Goal: Task Accomplishment & Management: Complete application form

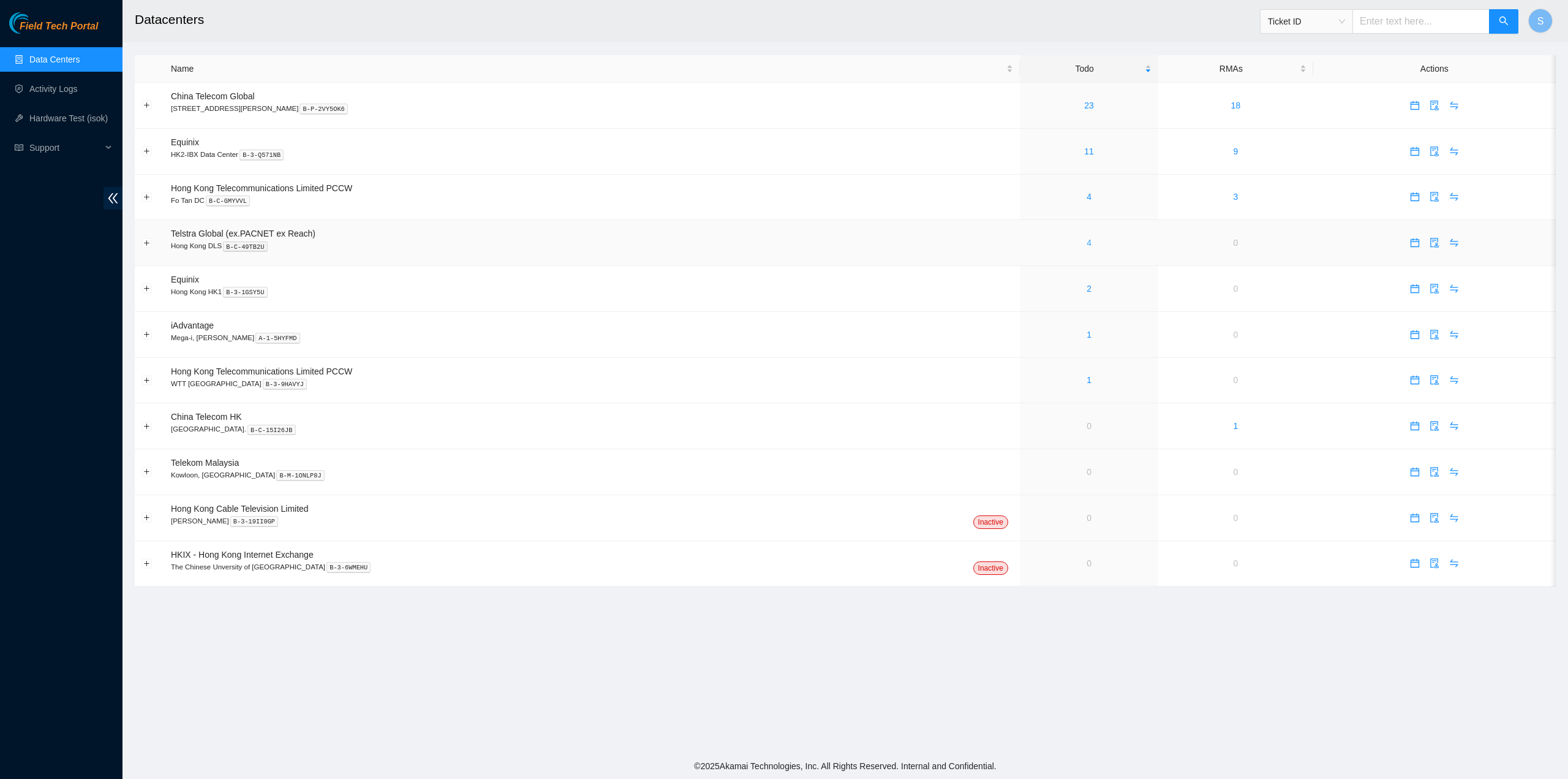
click at [1086, 238] on link "4" at bounding box center [1089, 242] width 5 height 9
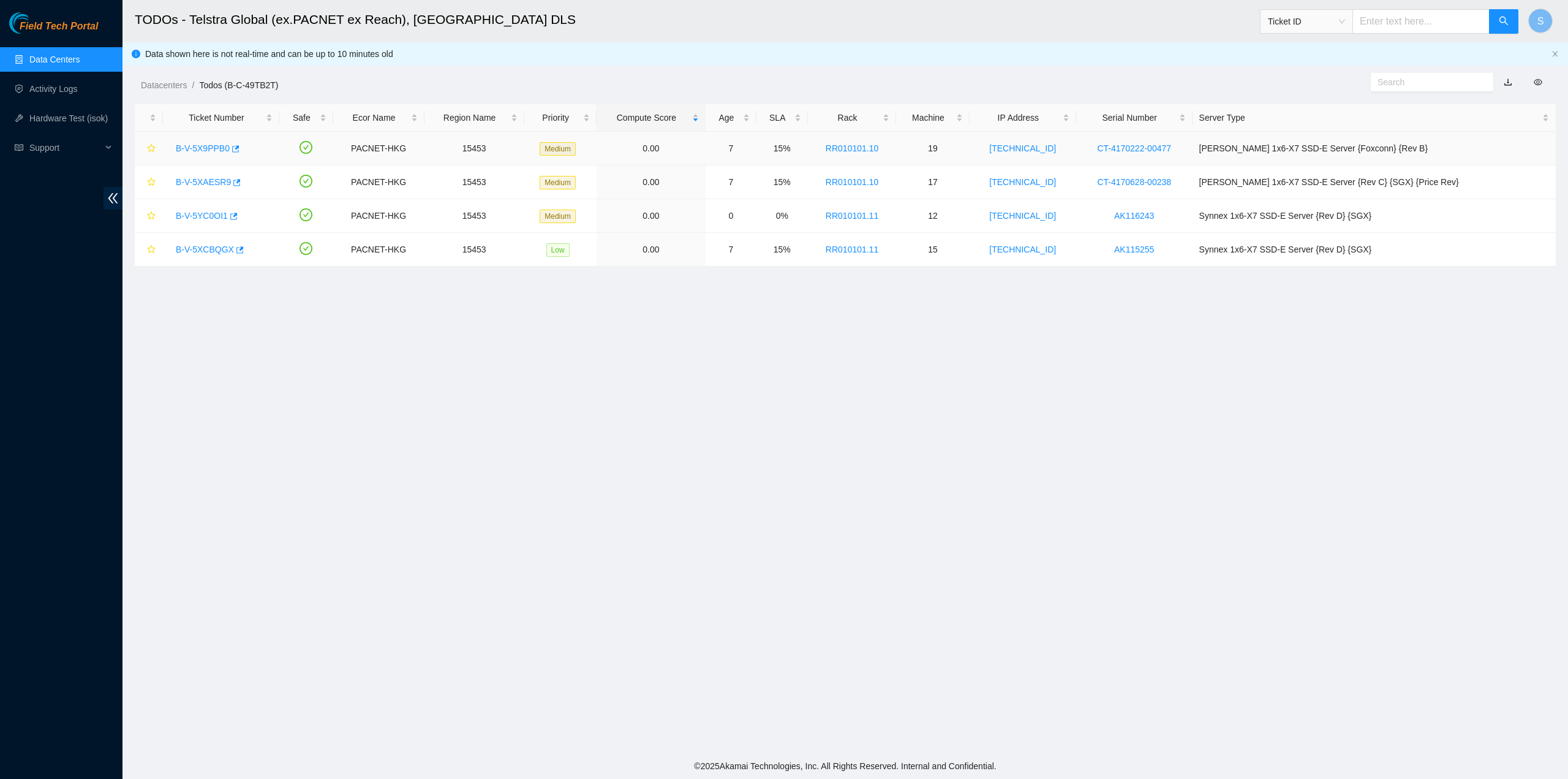
click at [205, 146] on link "B-V-5X9PPB0" at bounding box center [202, 147] width 54 height 9
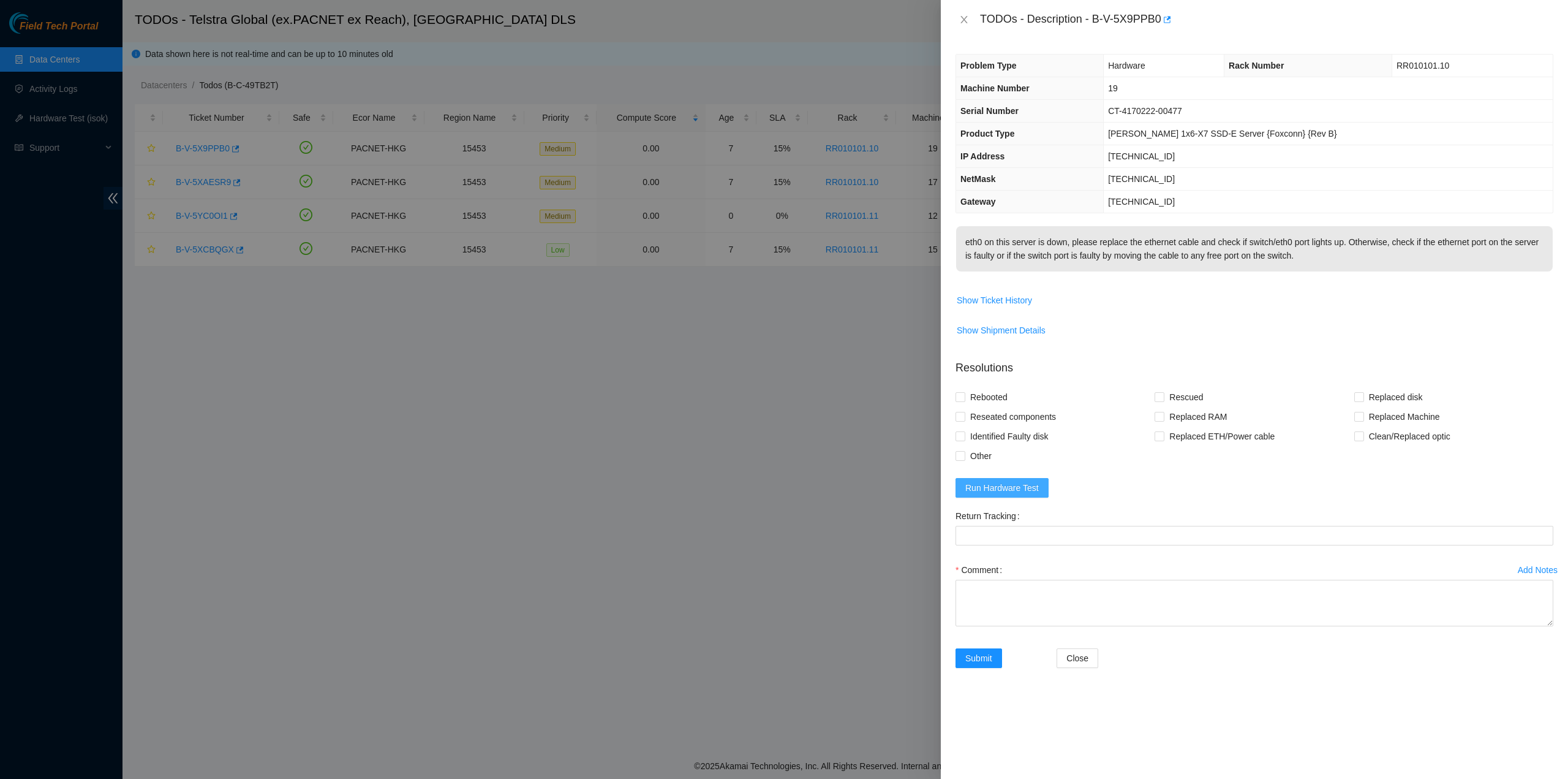
click at [980, 494] on span "Run Hardware Test" at bounding box center [1002, 488] width 74 height 14
click at [1535, 33] on icon "close" at bounding box center [1535, 31] width 6 height 6
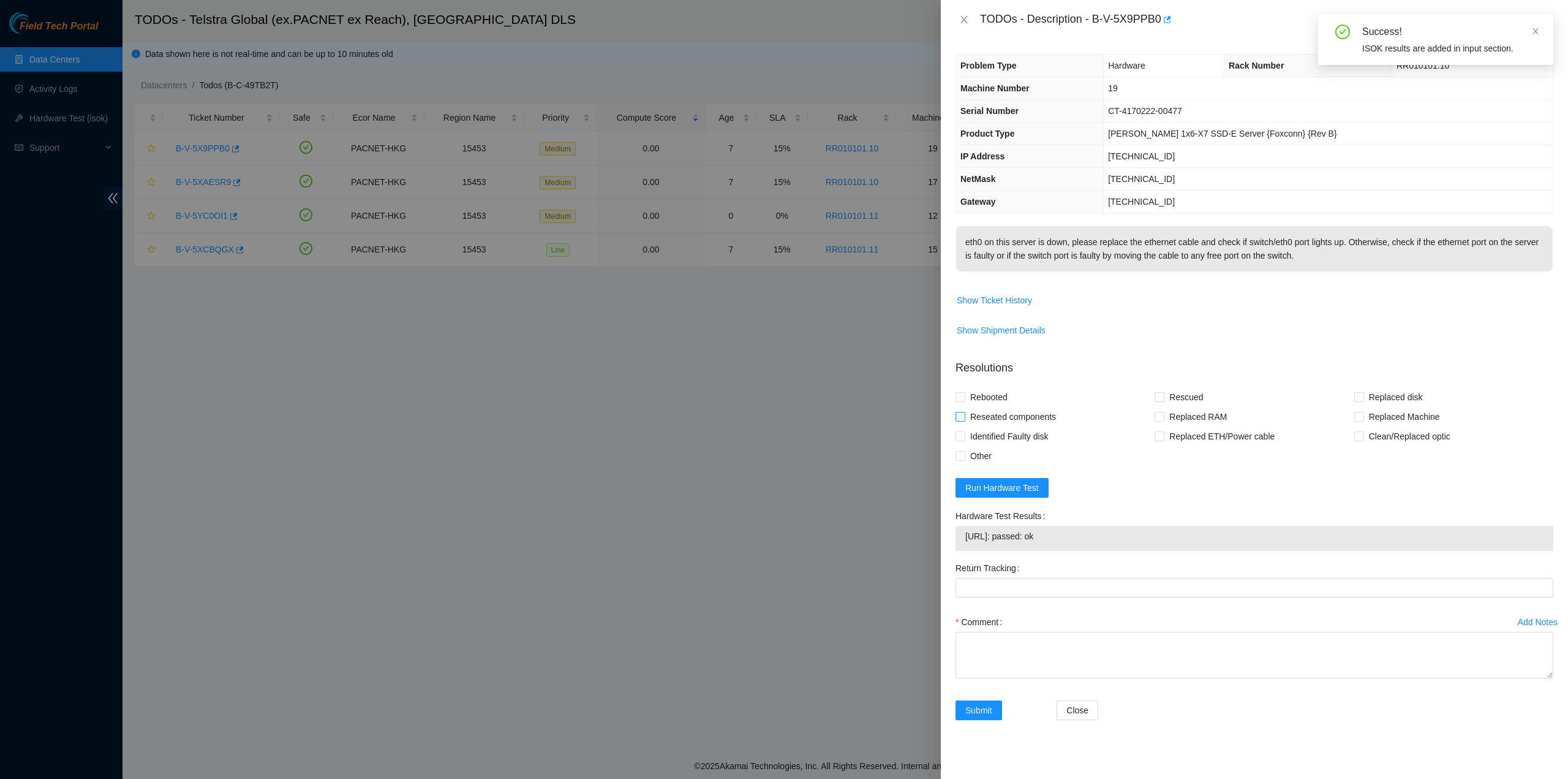
click at [1011, 422] on span "Reseated components" at bounding box center [1014, 416] width 96 height 20
click at [964, 420] on input "Reseated components" at bounding box center [960, 416] width 9 height 9
checkbox input "true"
click at [993, 407] on span "Rebooted" at bounding box center [989, 397] width 47 height 20
click at [964, 401] on input "Rebooted" at bounding box center [960, 397] width 9 height 9
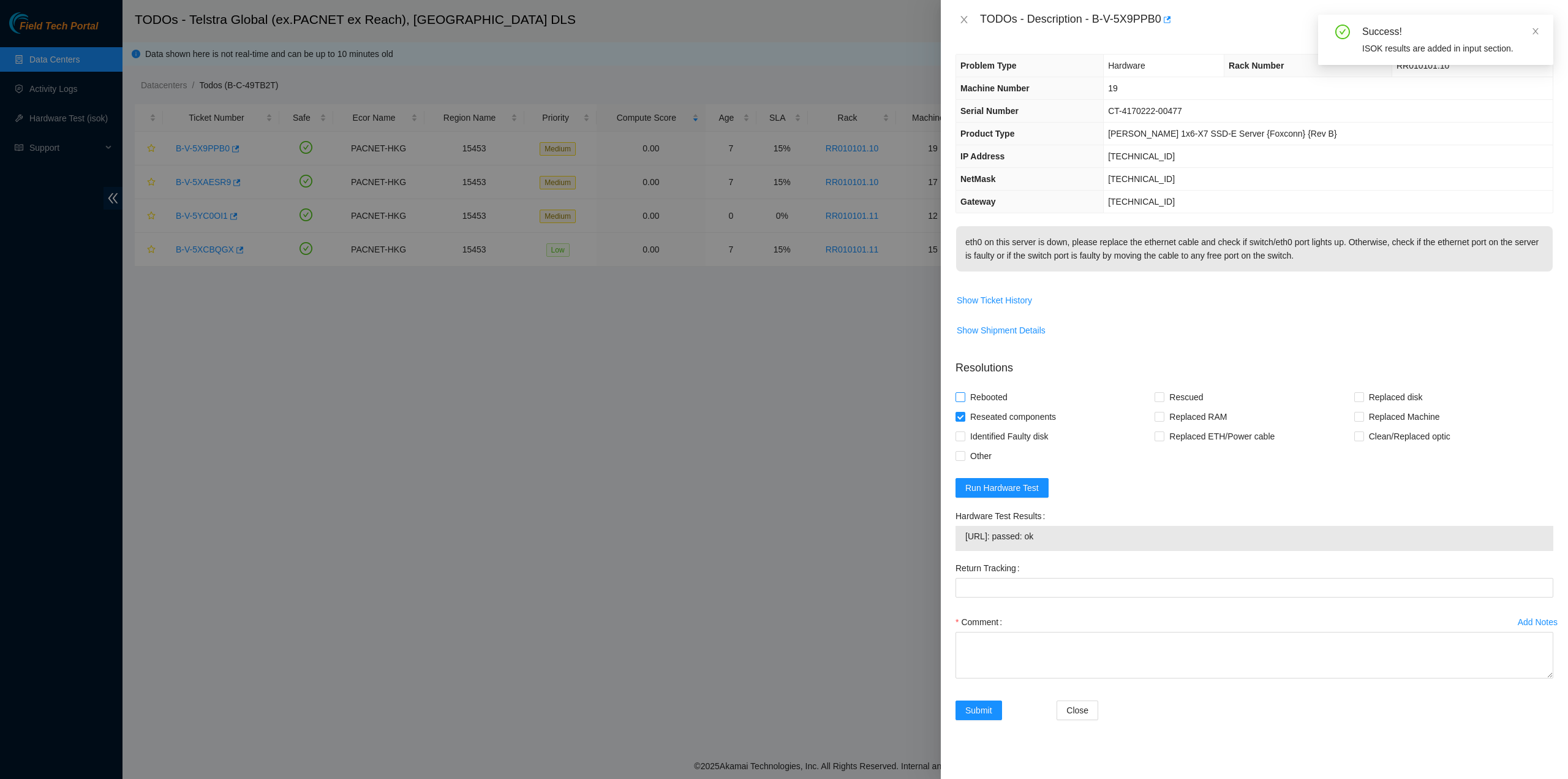
checkbox input "true"
click at [1180, 407] on span "Rescued" at bounding box center [1186, 397] width 44 height 20
click at [1164, 401] on input "Rescued" at bounding box center [1159, 397] width 9 height 9
checkbox input "true"
drag, startPoint x: 1071, startPoint y: 641, endPoint x: 1068, endPoint y: 656, distance: 15.3
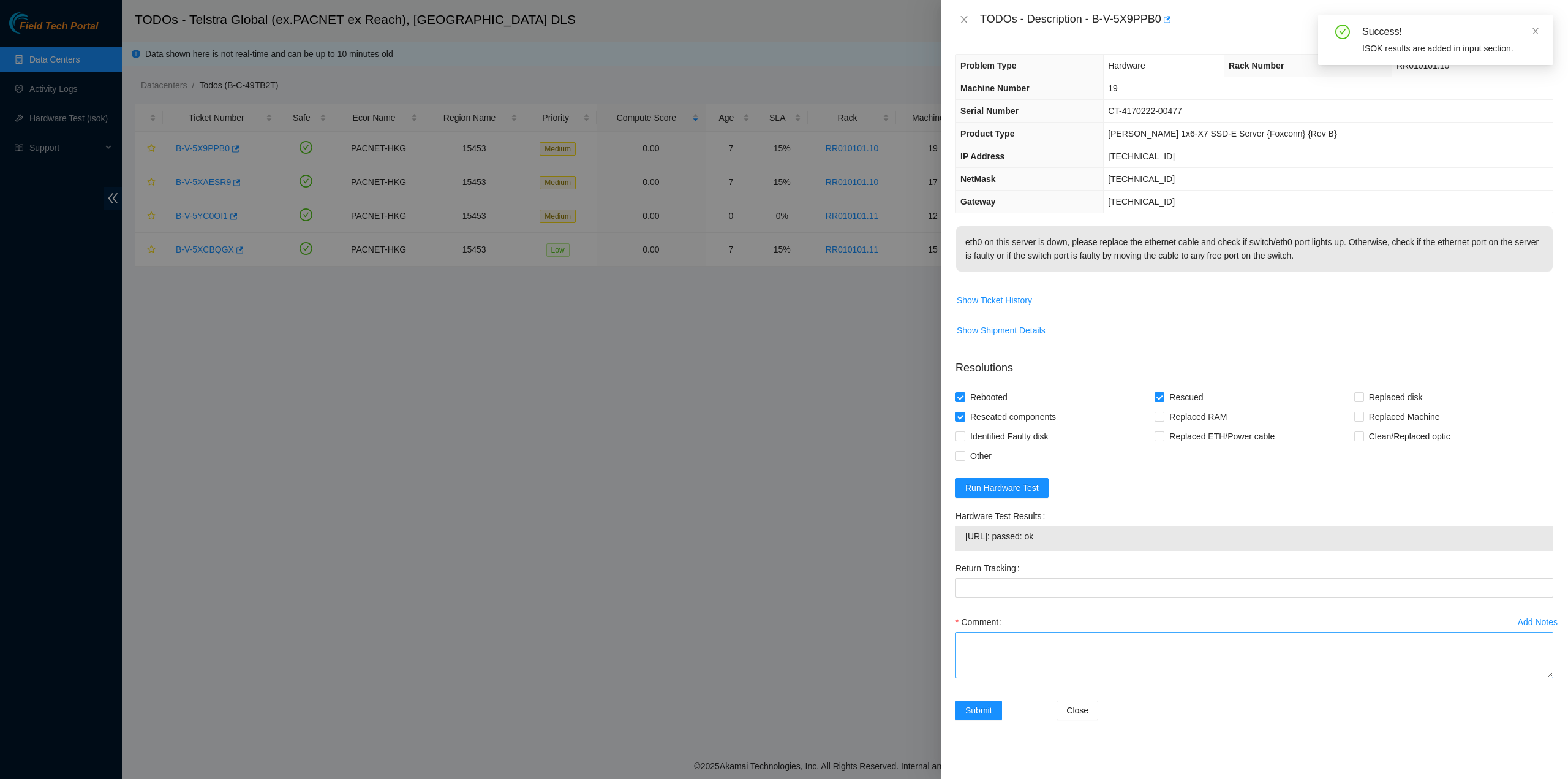
click at [1067, 654] on div "Comment" at bounding box center [1254, 649] width 598 height 74
click at [1069, 656] on textarea "Comment" at bounding box center [1254, 655] width 598 height 46
type textarea "pass ok"
click at [991, 715] on span "Submit" at bounding box center [979, 710] width 27 height 14
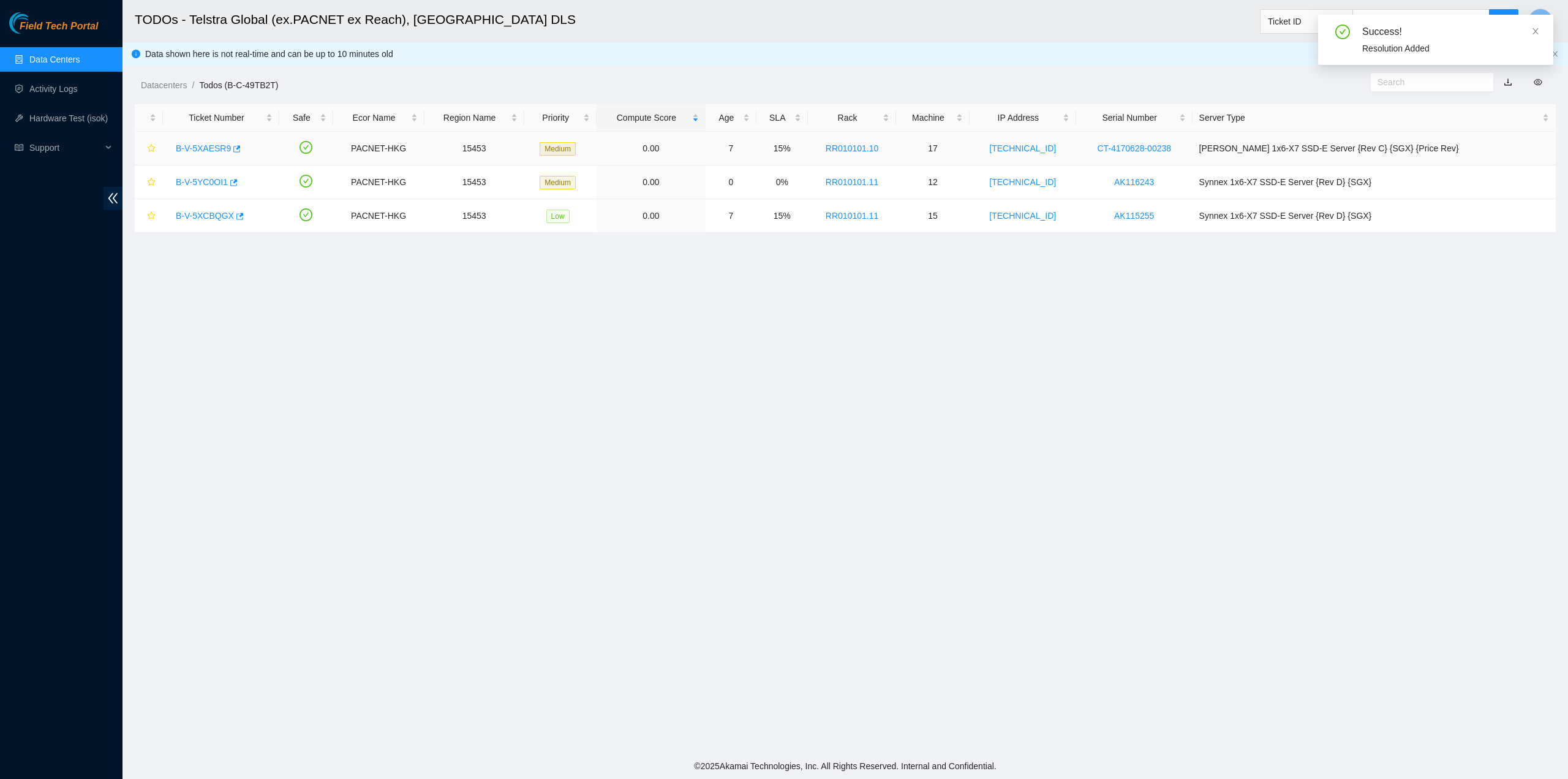
click at [212, 145] on link "B-V-5XAESR9" at bounding box center [203, 147] width 55 height 9
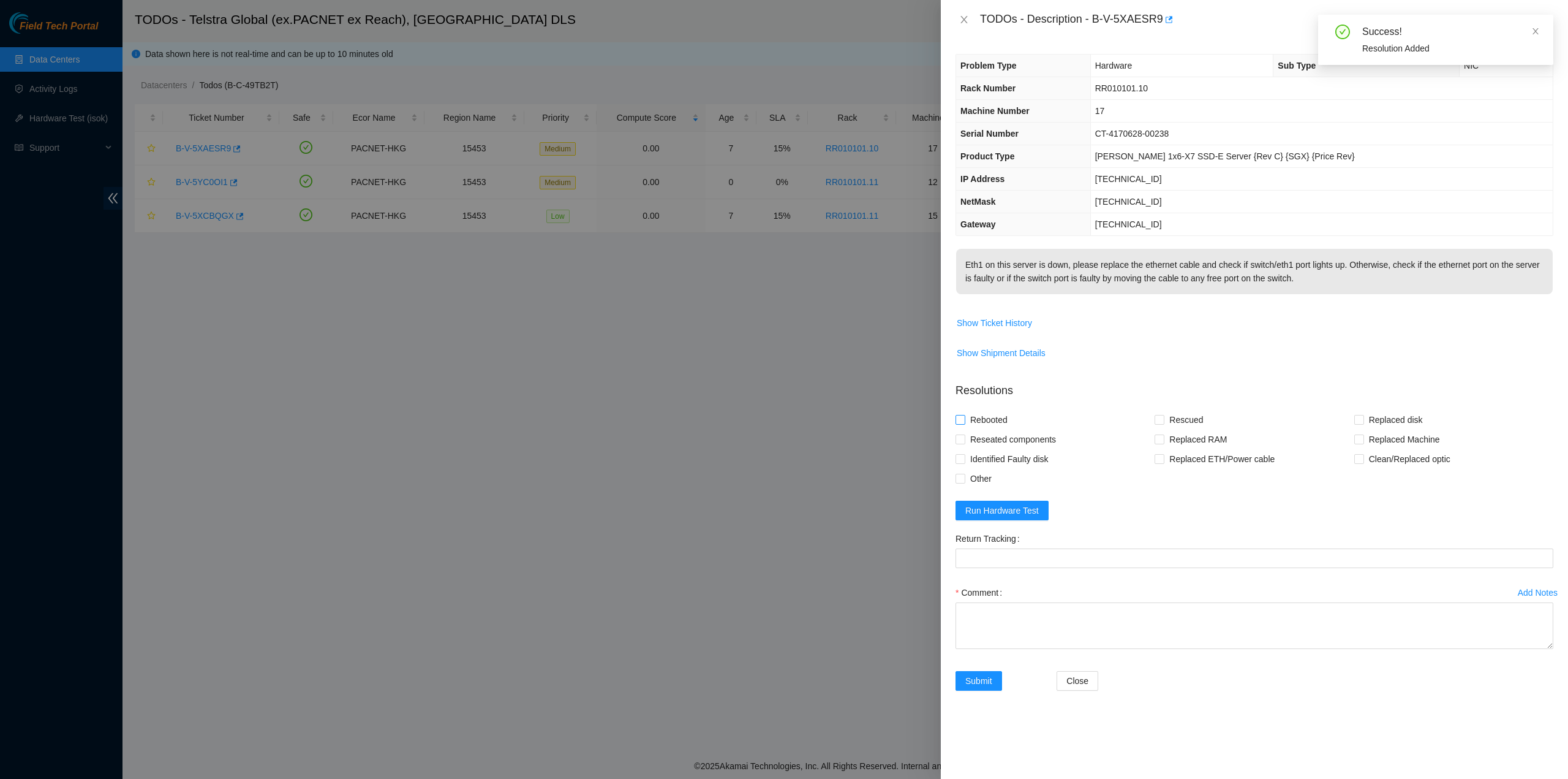
click at [984, 429] on span "Rebooted" at bounding box center [989, 419] width 47 height 20
click at [964, 423] on input "Rebooted" at bounding box center [960, 419] width 9 height 9
checkbox input "true"
drag, startPoint x: 984, startPoint y: 446, endPoint x: 1172, endPoint y: 451, distance: 188.1
click at [986, 446] on span "Reseated components" at bounding box center [1014, 439] width 96 height 20
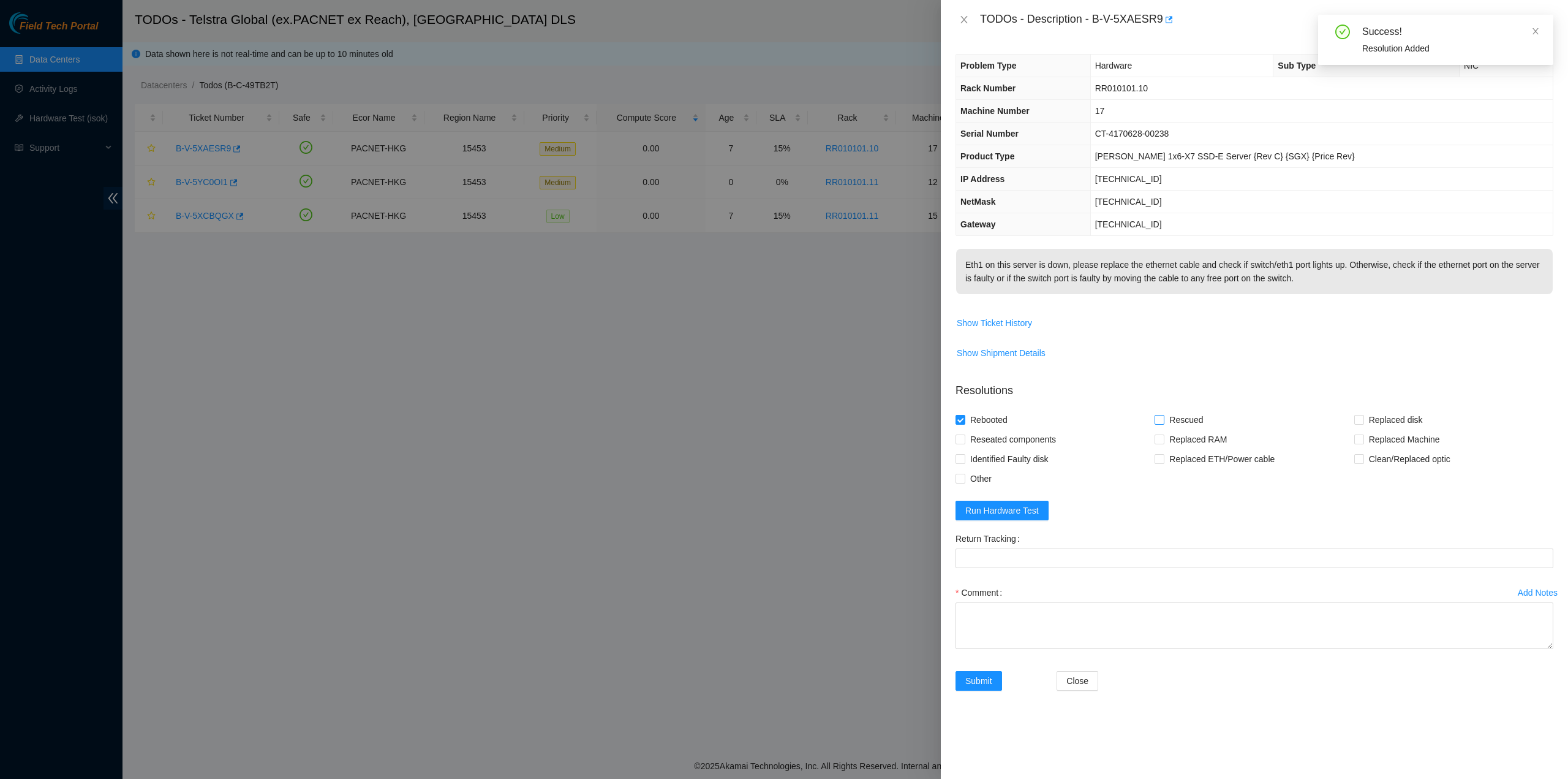
click at [1174, 428] on span "Rescued" at bounding box center [1186, 419] width 44 height 20
click at [1164, 423] on input "Rescued" at bounding box center [1159, 419] width 9 height 9
checkbox input "true"
click at [998, 449] on span "Reseated components" at bounding box center [1014, 439] width 96 height 20
click at [964, 443] on input "Reseated components" at bounding box center [960, 439] width 9 height 9
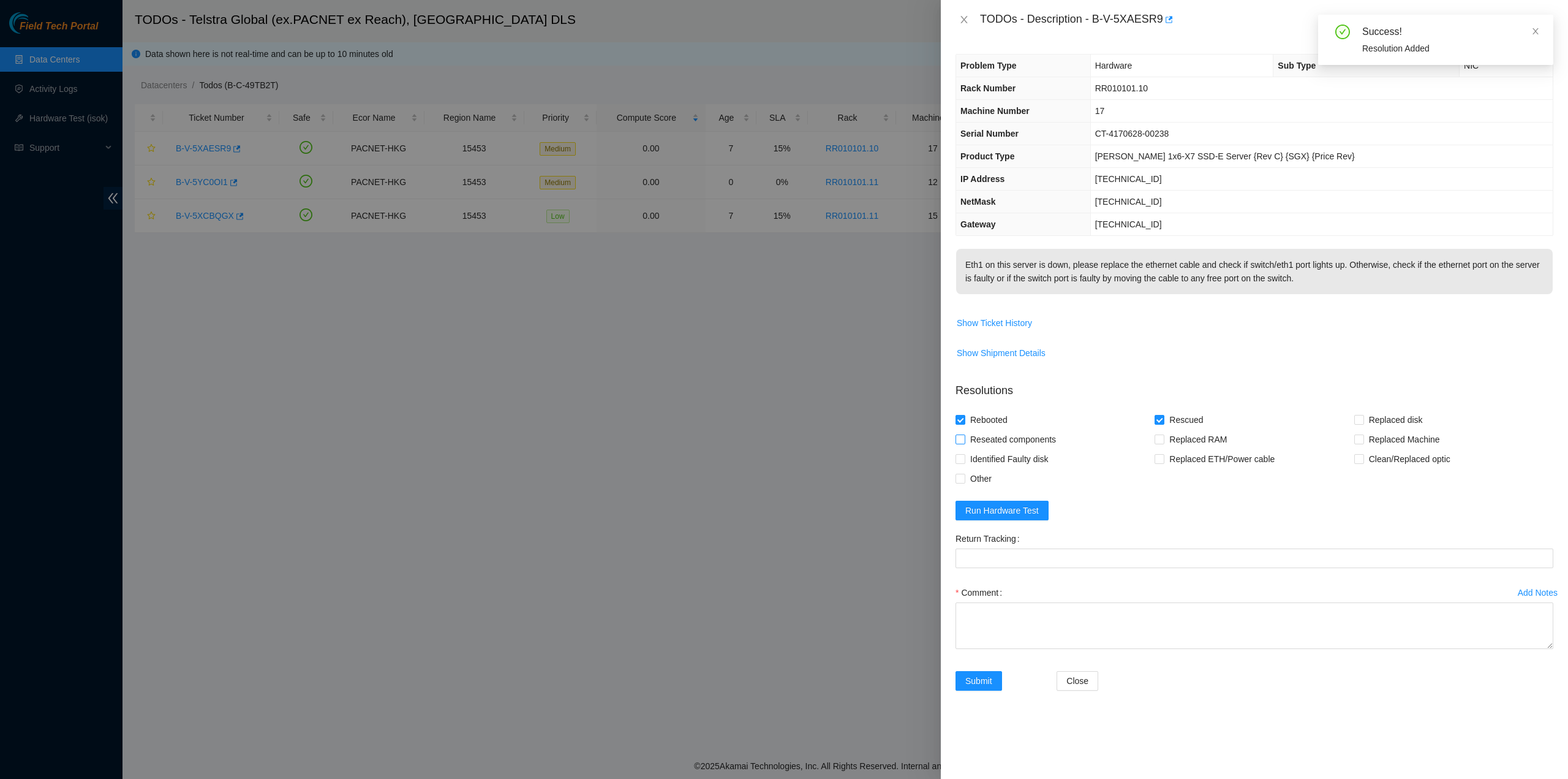
checkbox input "true"
click at [1005, 520] on button "Run Hardware Test" at bounding box center [1002, 510] width 93 height 20
click at [990, 641] on textarea "Comment" at bounding box center [1254, 626] width 598 height 46
type textarea "pass ok"
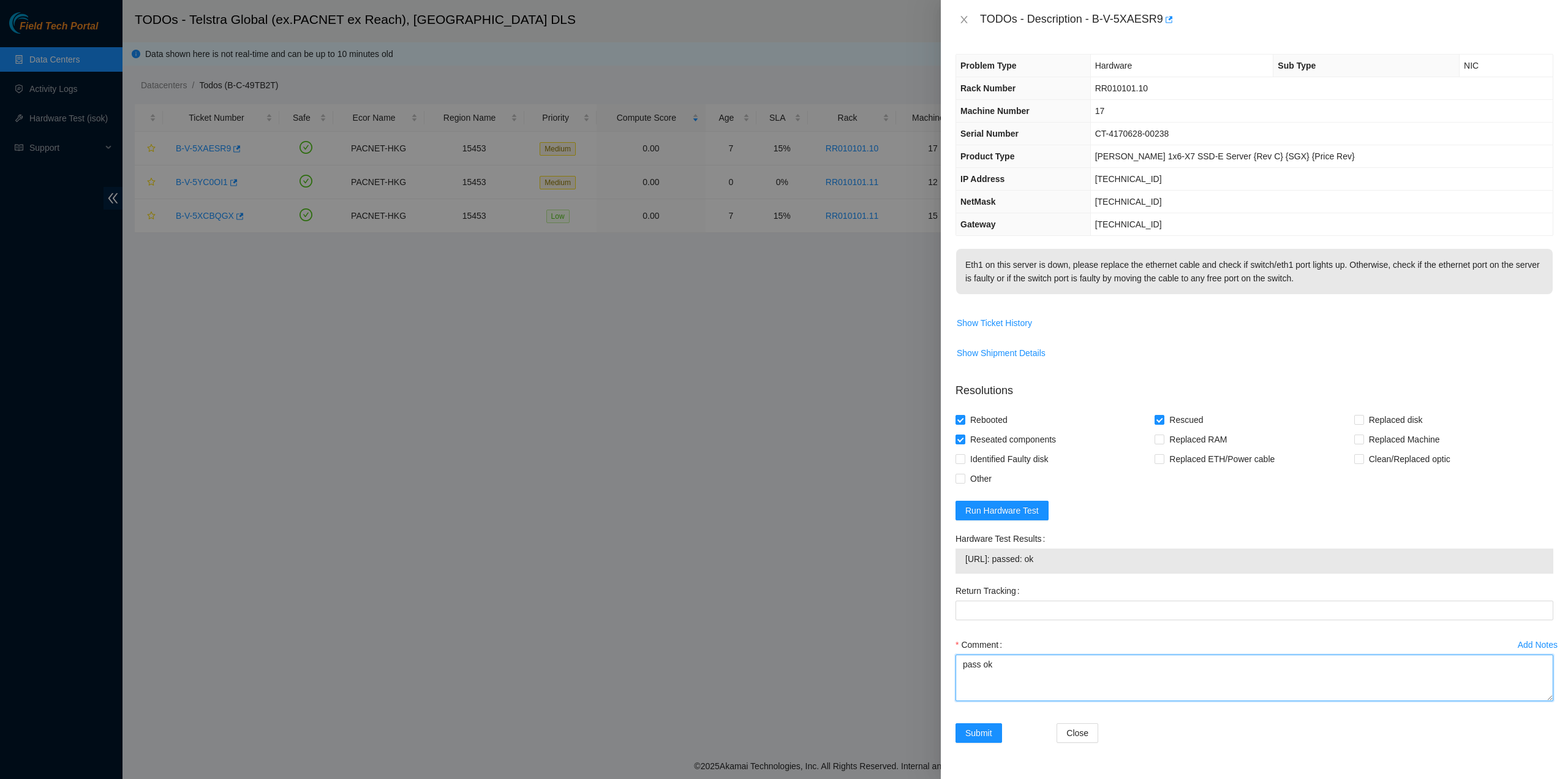
scroll to position [4, 0]
click at [985, 732] on button "Submit" at bounding box center [979, 733] width 46 height 20
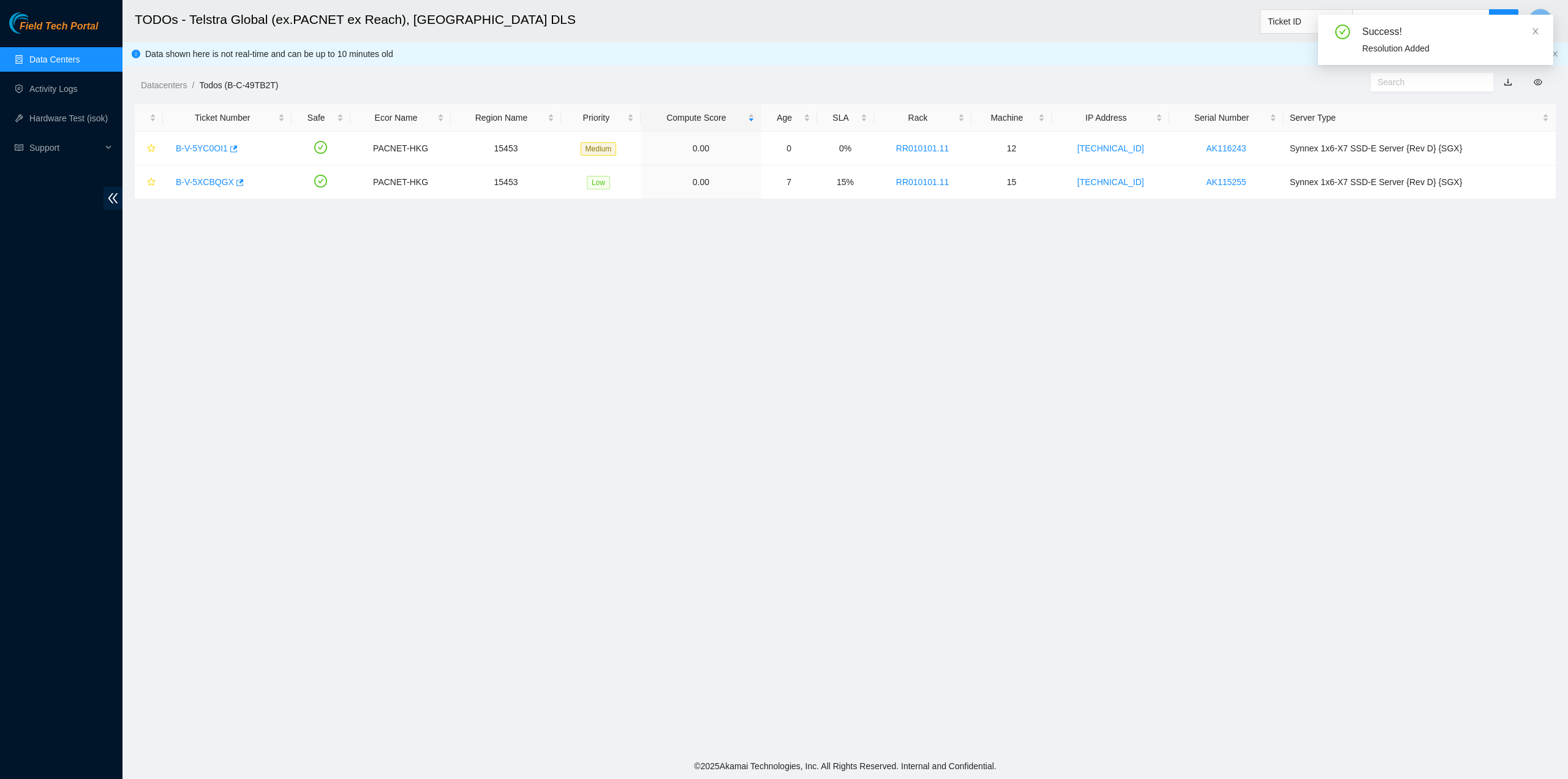
scroll to position [0, 0]
click at [59, 86] on link "Activity Logs" at bounding box center [53, 88] width 48 height 9
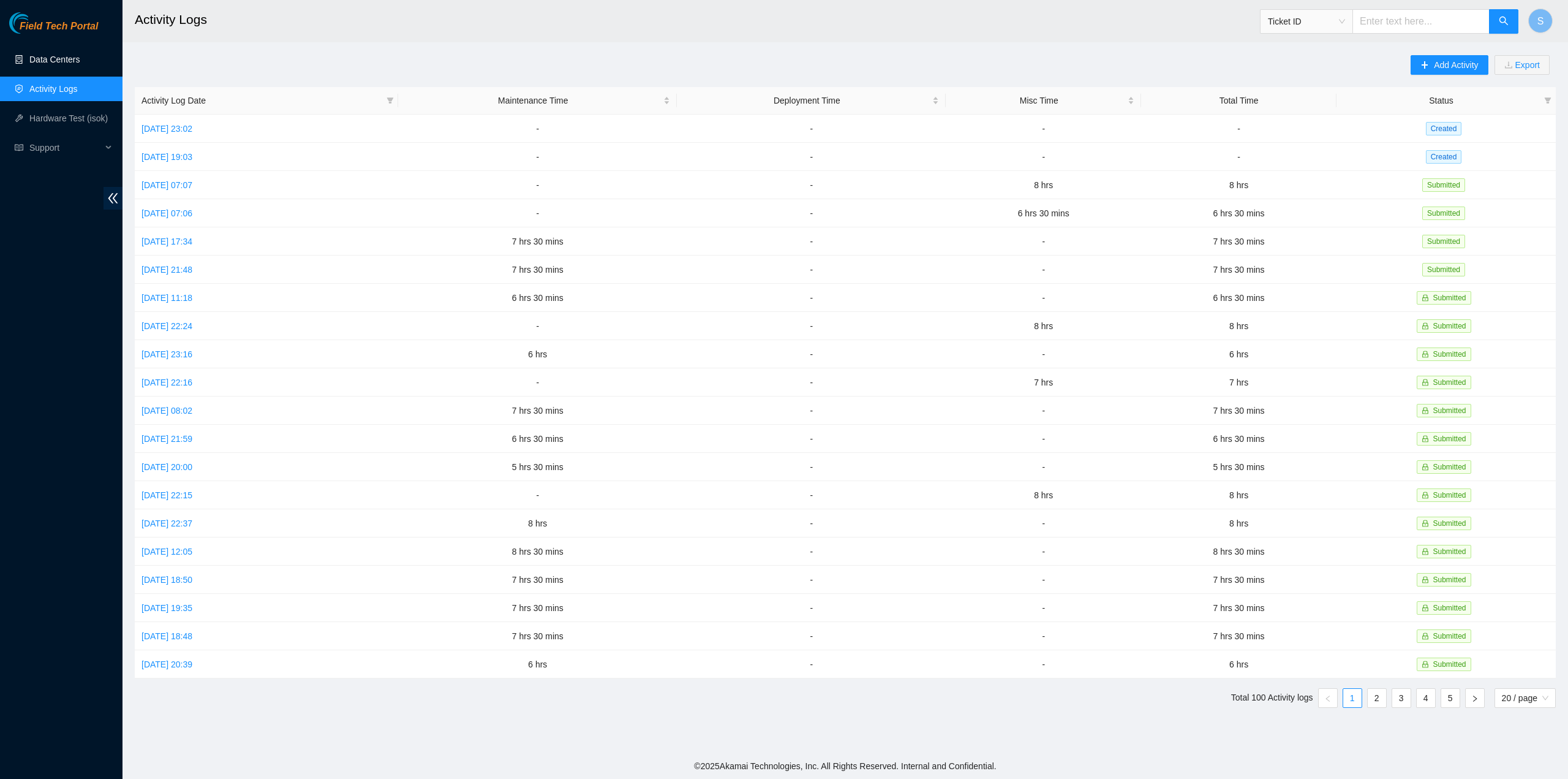
click at [75, 64] on link "Data Centers" at bounding box center [54, 59] width 51 height 9
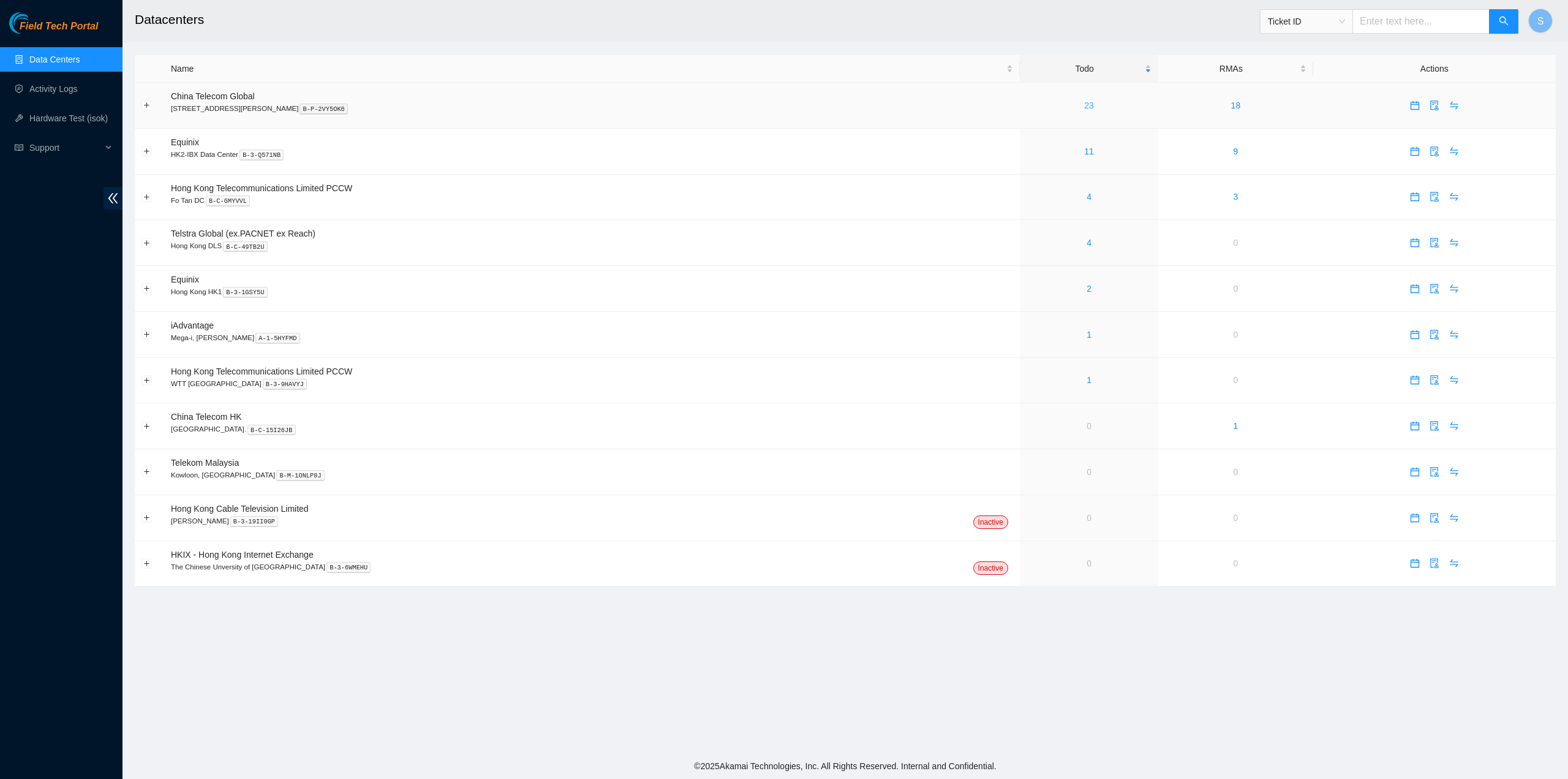
click at [1084, 105] on link "23" at bounding box center [1088, 105] width 9 height 9
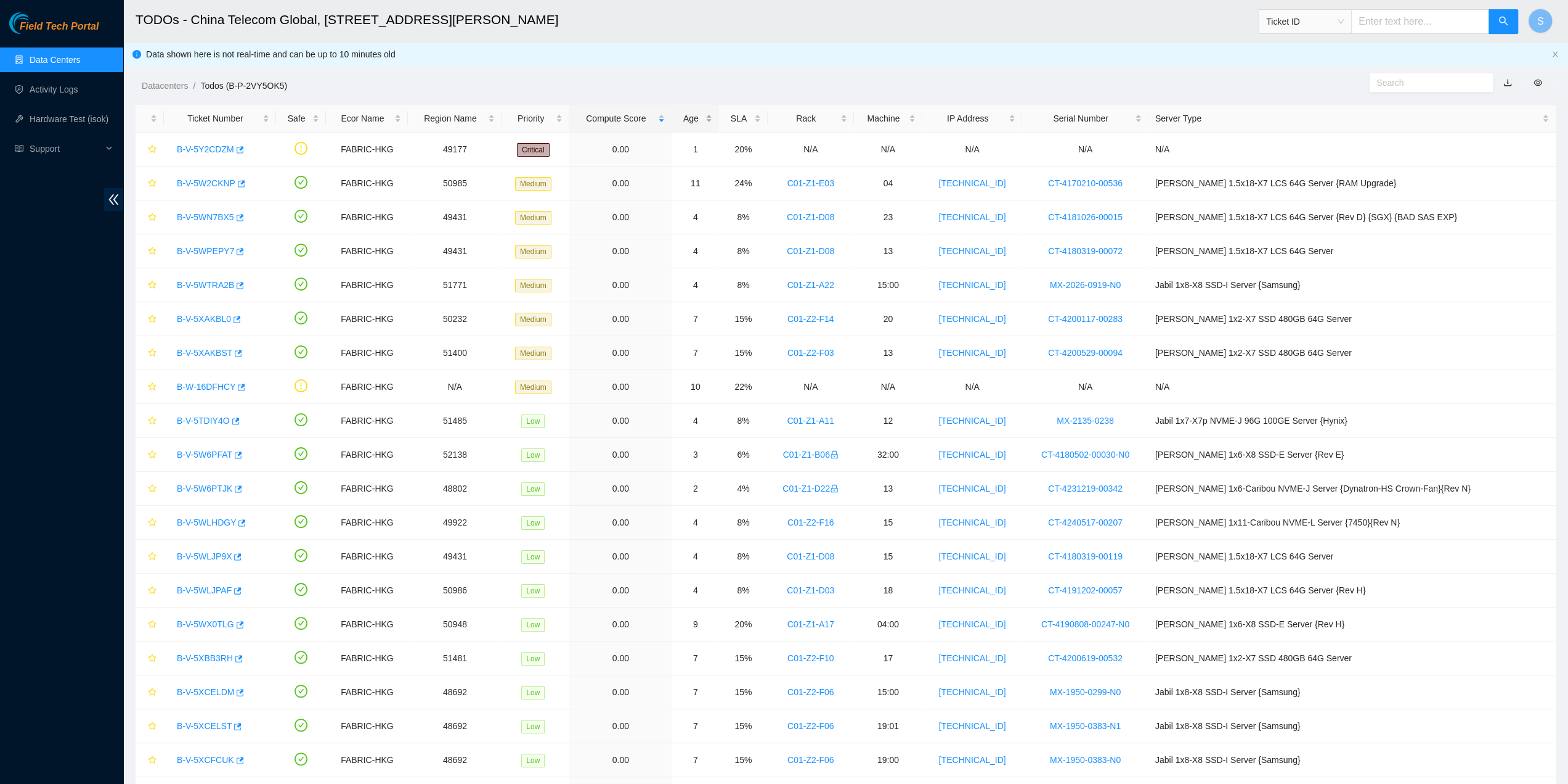
click at [712, 119] on div "Age" at bounding box center [695, 118] width 34 height 14
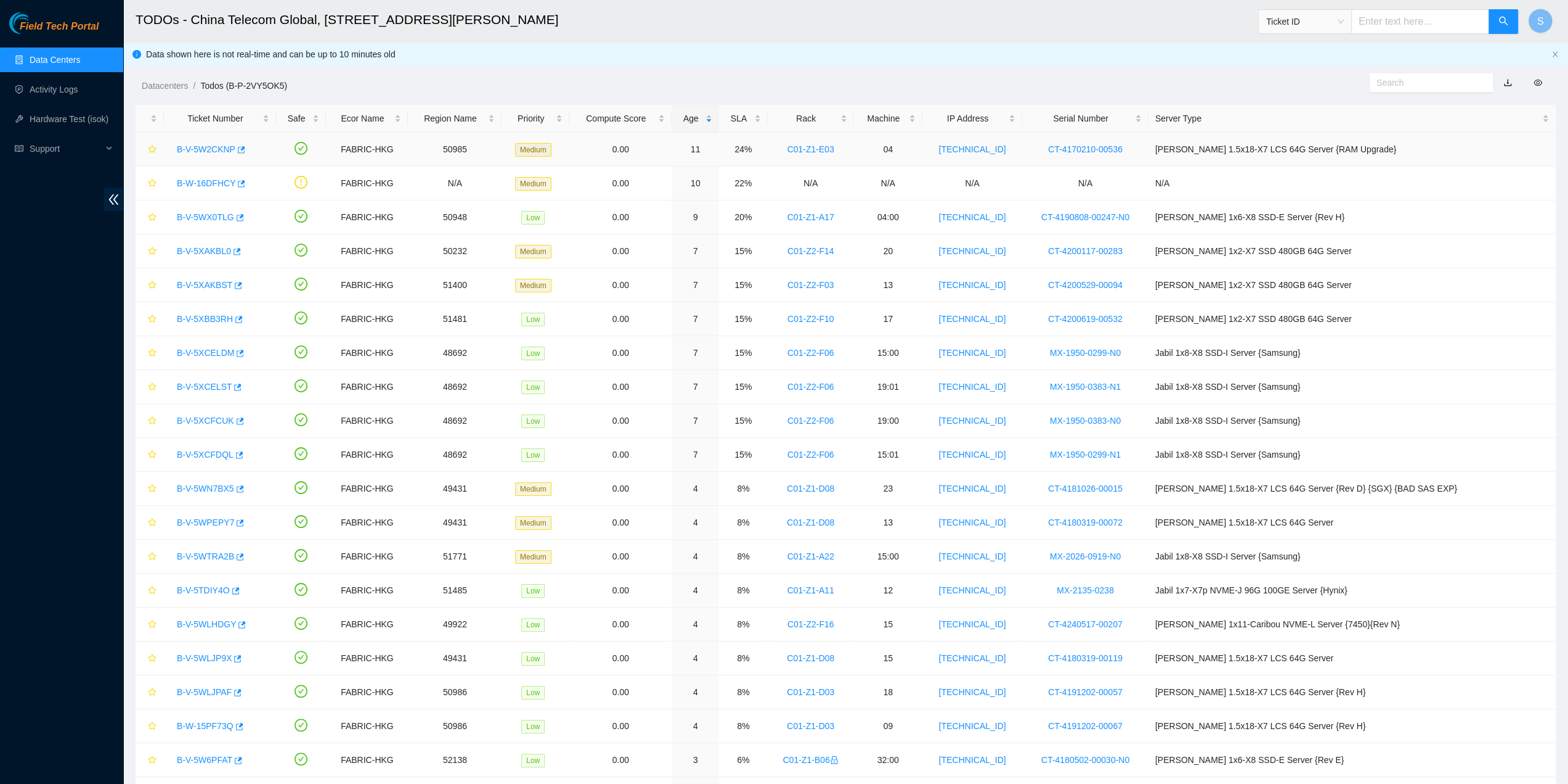
click at [206, 142] on div "B-V-5W2CKNP" at bounding box center [220, 149] width 98 height 20
click at [209, 144] on link "B-V-5W2CKNP" at bounding box center [206, 148] width 59 height 9
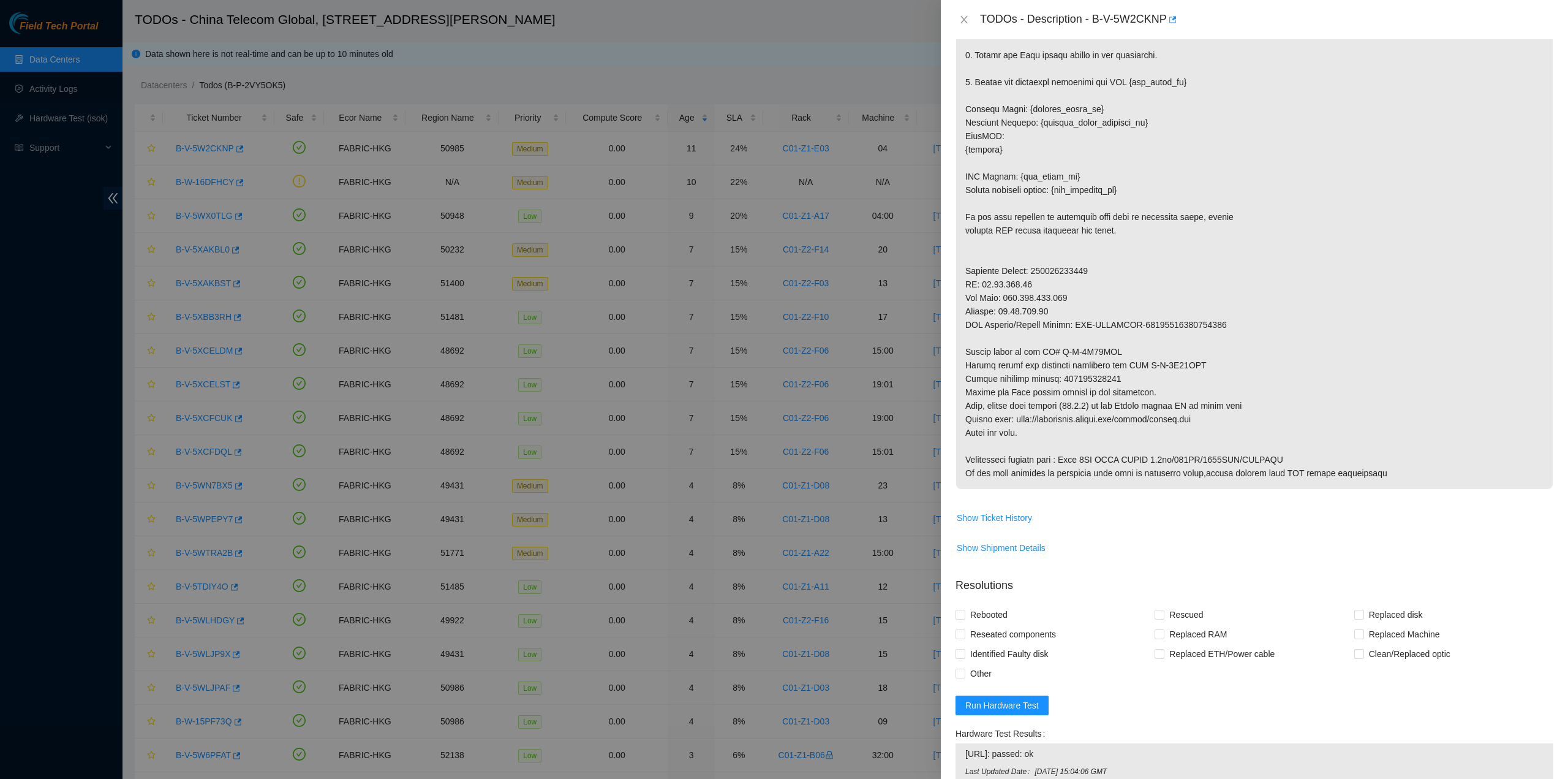
scroll to position [601, 0]
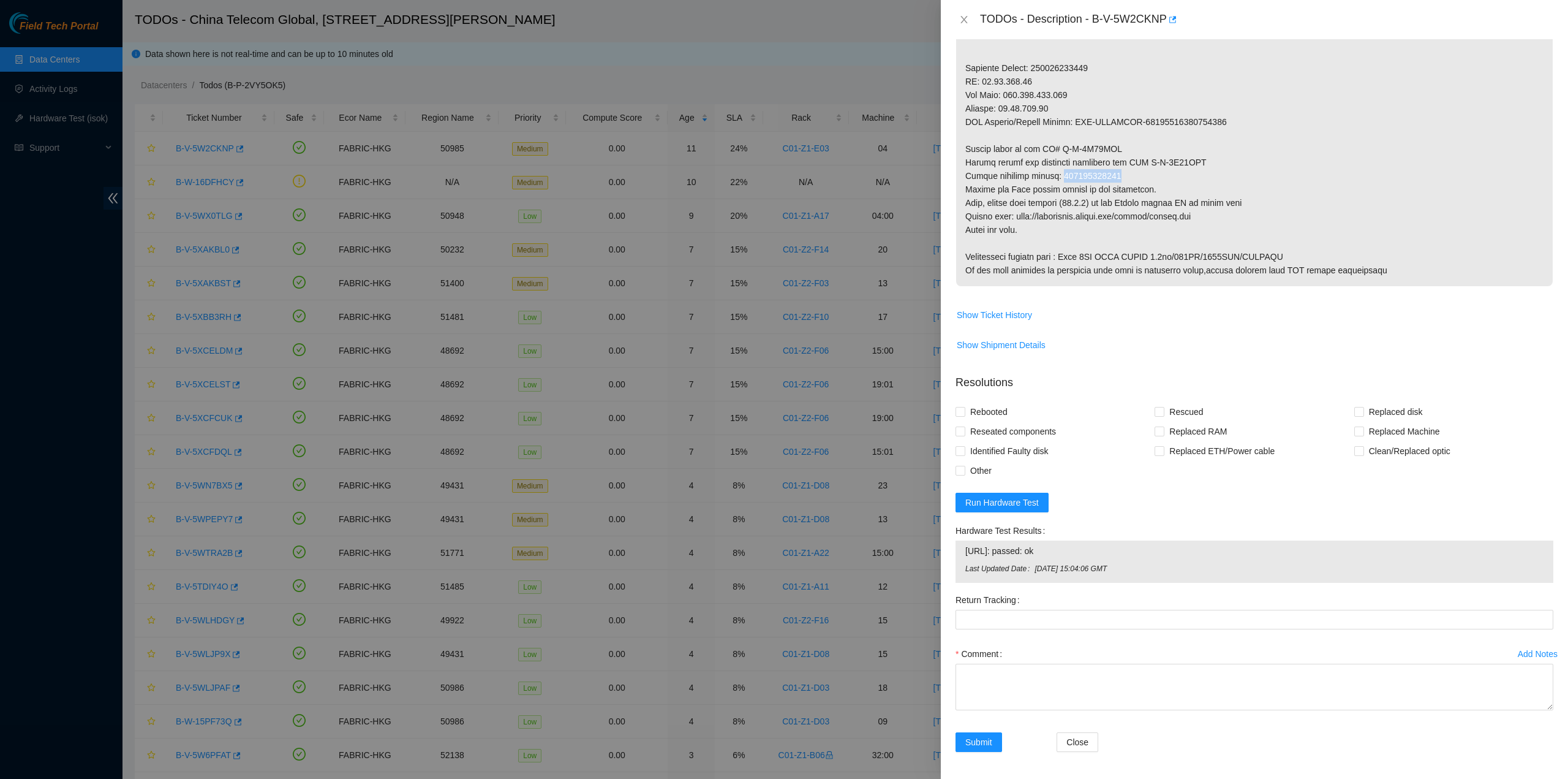
drag, startPoint x: 1059, startPoint y: 175, endPoint x: 1134, endPoint y: 175, distance: 75.0
copy p "473665220589"
drag, startPoint x: 1440, startPoint y: 238, endPoint x: 1433, endPoint y: 237, distance: 7.1
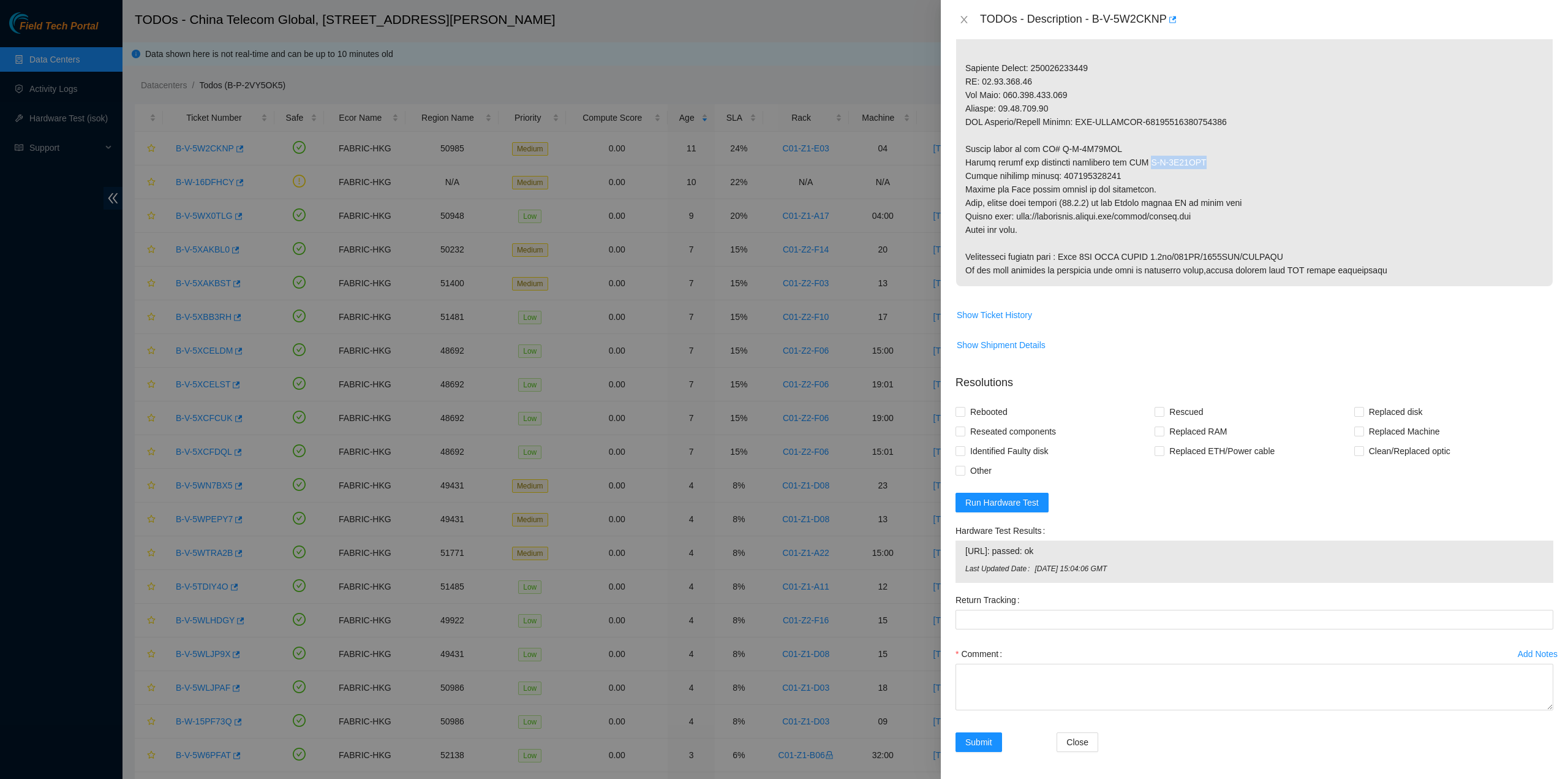
drag, startPoint x: 1145, startPoint y: 162, endPoint x: 1183, endPoint y: 179, distance: 41.6
copy p "B-V-5W81GRM"
drag, startPoint x: 1182, startPoint y: 93, endPoint x: 1094, endPoint y: 132, distance: 96.3
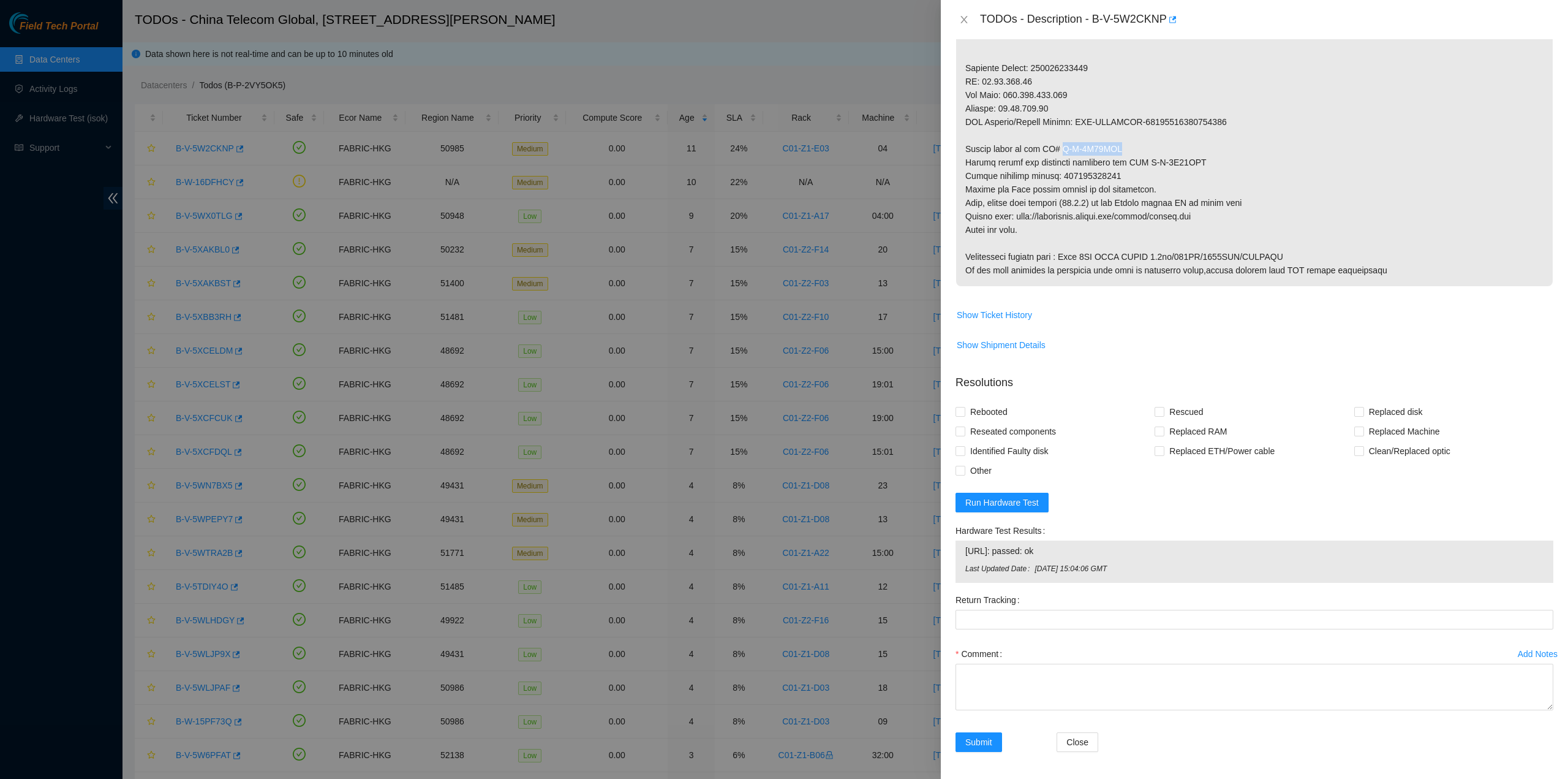
drag, startPoint x: 1055, startPoint y: 147, endPoint x: 1124, endPoint y: 149, distance: 69.0
copy p "B-V-5W81GRD"
drag, startPoint x: 991, startPoint y: 429, endPoint x: 987, endPoint y: 414, distance: 15.5
click at [992, 427] on span "Reseated components" at bounding box center [1014, 431] width 96 height 20
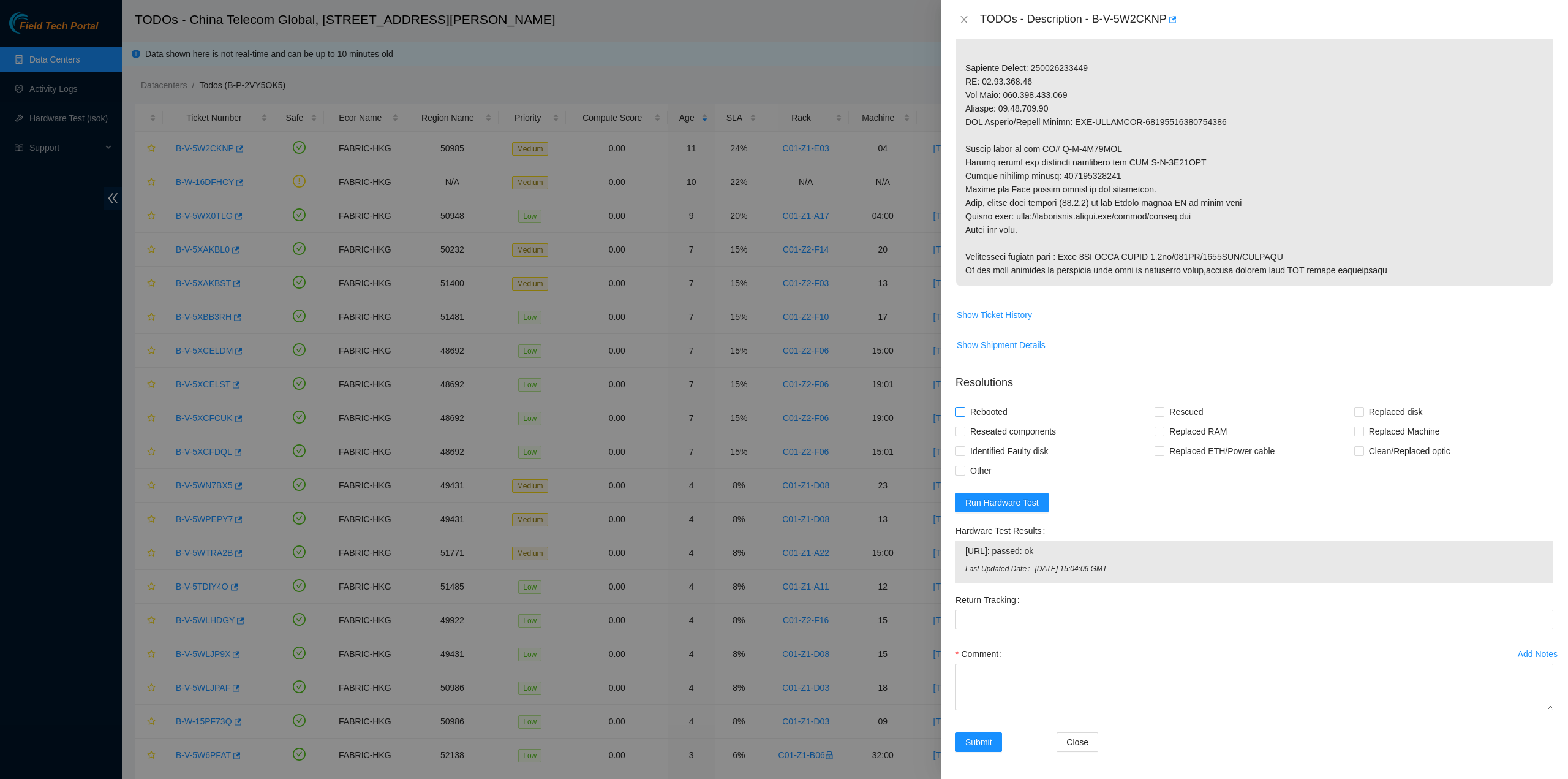
click at [964, 427] on input "Reseated components" at bounding box center [960, 431] width 9 height 9
checkbox input "true"
drag, startPoint x: 989, startPoint y: 409, endPoint x: 1032, endPoint y: 405, distance: 43.2
click at [990, 409] on span "Rebooted" at bounding box center [989, 411] width 47 height 20
click at [964, 409] on input "Rebooted" at bounding box center [960, 411] width 9 height 9
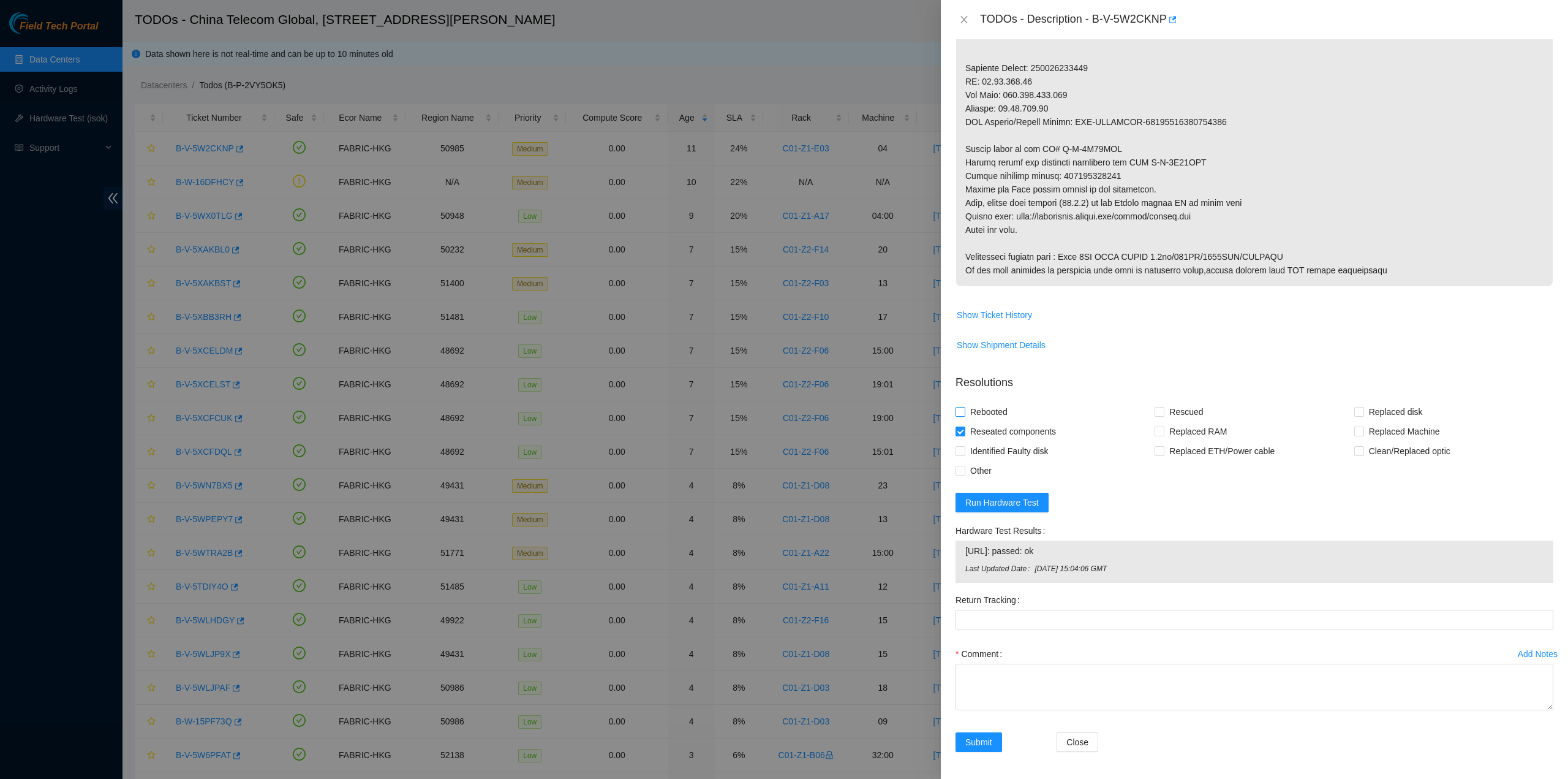
checkbox input "true"
drag, startPoint x: 1185, startPoint y: 403, endPoint x: 1337, endPoint y: 425, distance: 153.6
click at [1186, 403] on span "Rescued" at bounding box center [1186, 411] width 44 height 20
click at [1368, 434] on span "Replaced Machine" at bounding box center [1404, 431] width 81 height 20
click at [1363, 434] on input "Replaced Machine" at bounding box center [1359, 431] width 9 height 9
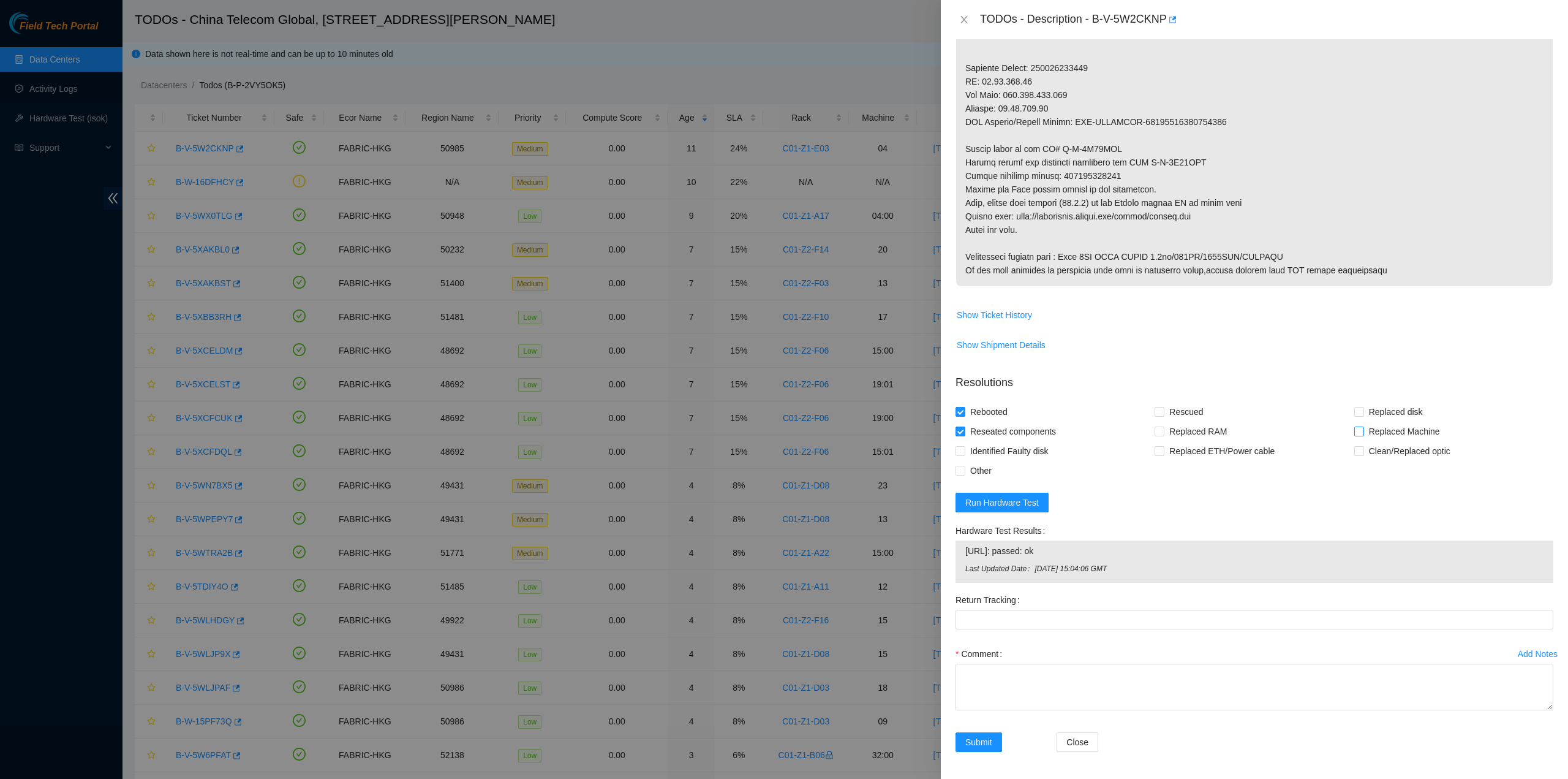
checkbox input "true"
click at [1189, 404] on span "Rescued" at bounding box center [1186, 411] width 44 height 20
click at [1164, 407] on input "Rescued" at bounding box center [1159, 411] width 9 height 9
checkbox input "true"
click at [1085, 672] on textarea "Comment" at bounding box center [1254, 686] width 598 height 46
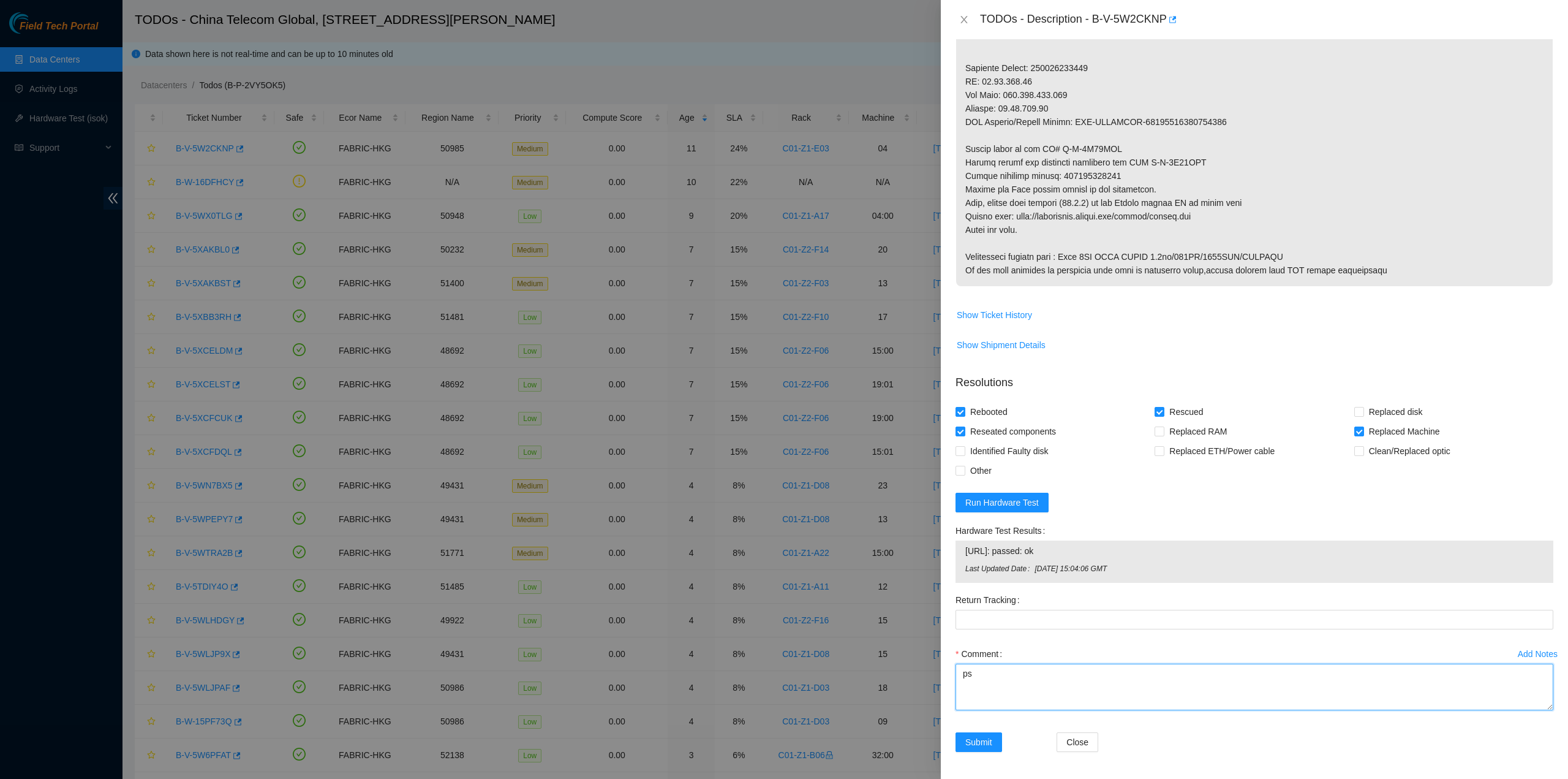
type textarea "p"
type textarea "pass ok"
drag, startPoint x: 1059, startPoint y: 173, endPoint x: 1153, endPoint y: 175, distance: 94.0
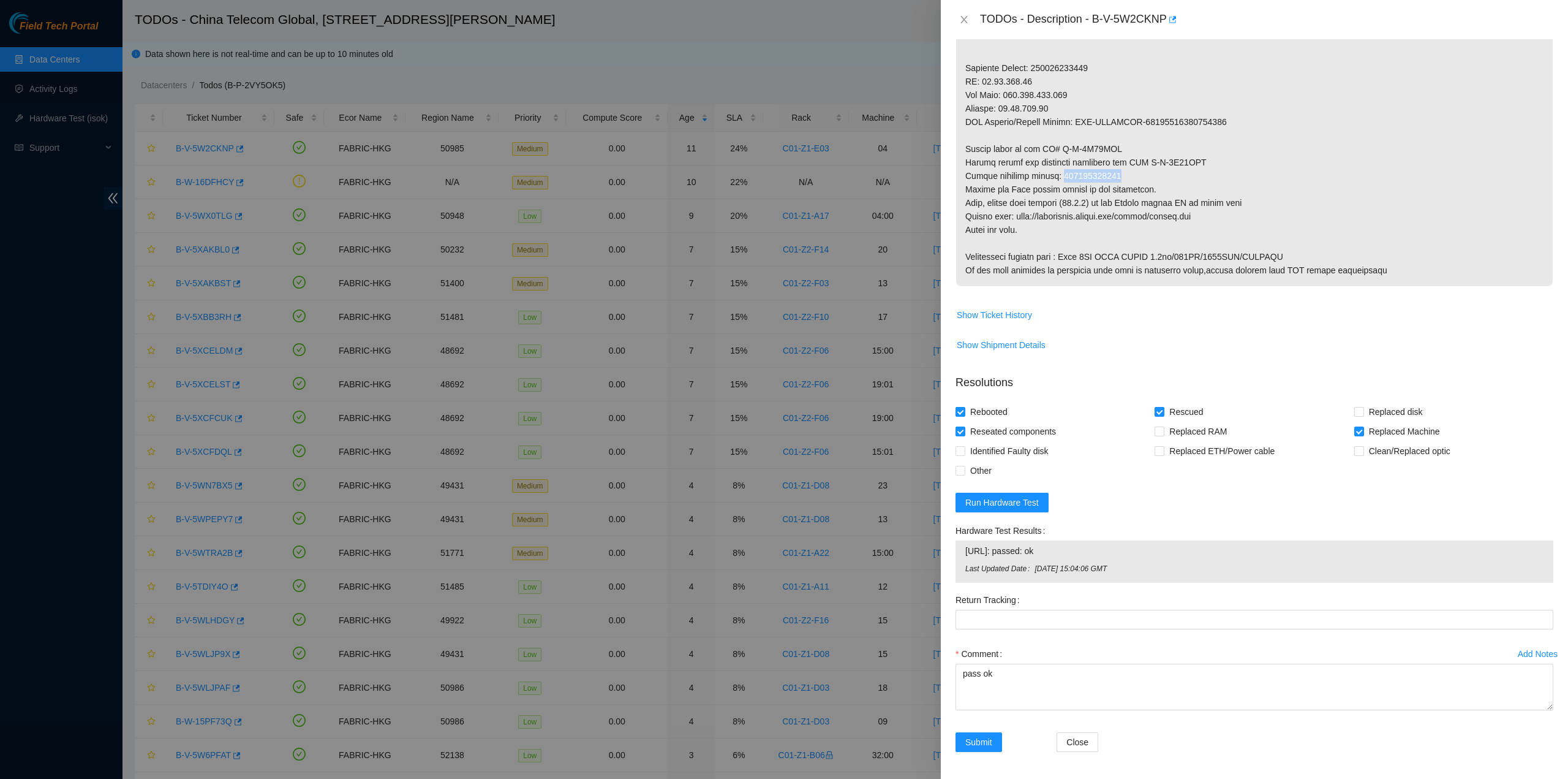
copy p "473665220589"
click at [970, 624] on Tracking "Return Tracking" at bounding box center [1254, 619] width 598 height 20
paste Tracking "473665220589"
type Tracking "473665220589"
click at [978, 740] on span "Submit" at bounding box center [979, 742] width 27 height 14
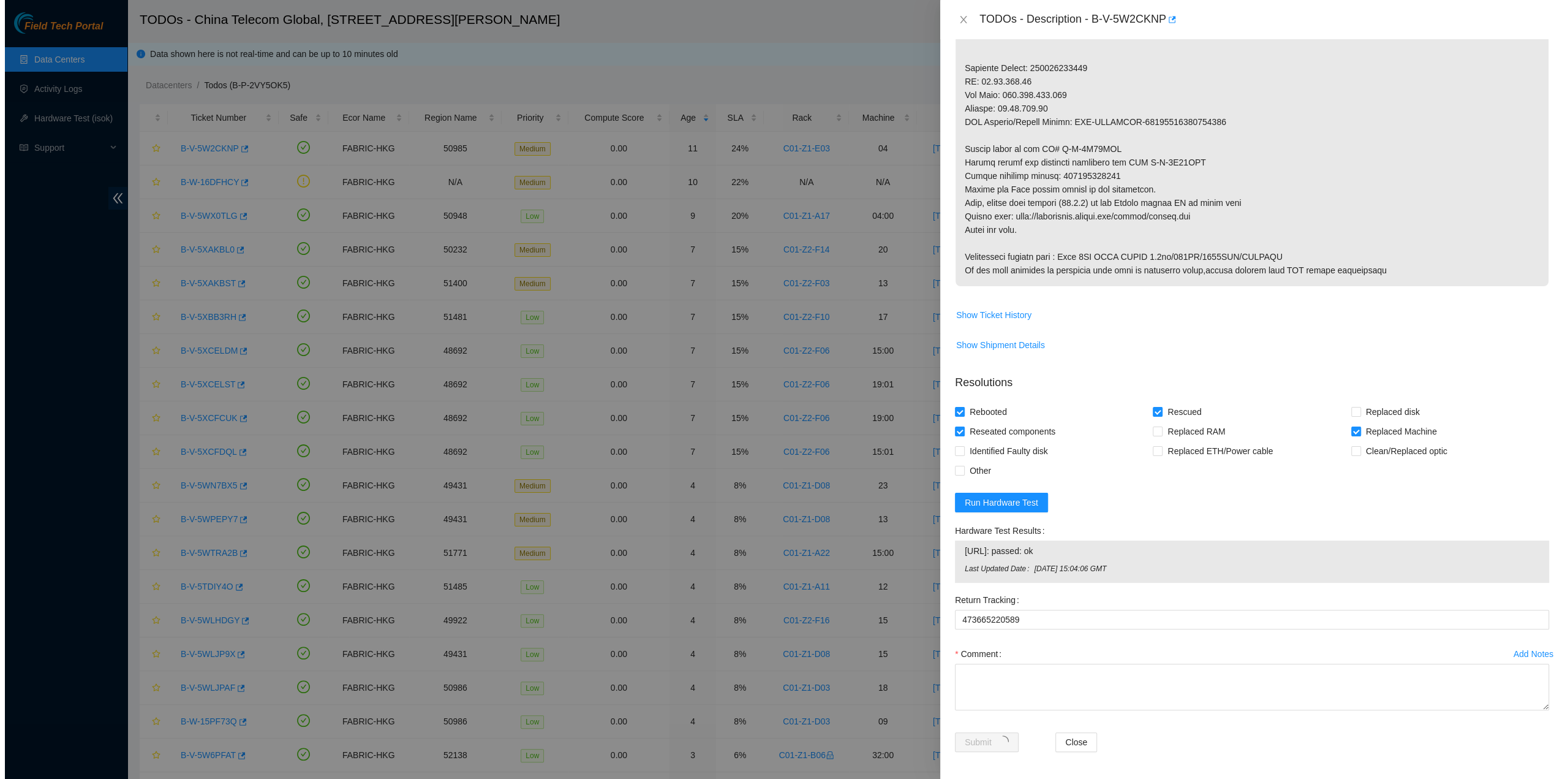
scroll to position [0, 0]
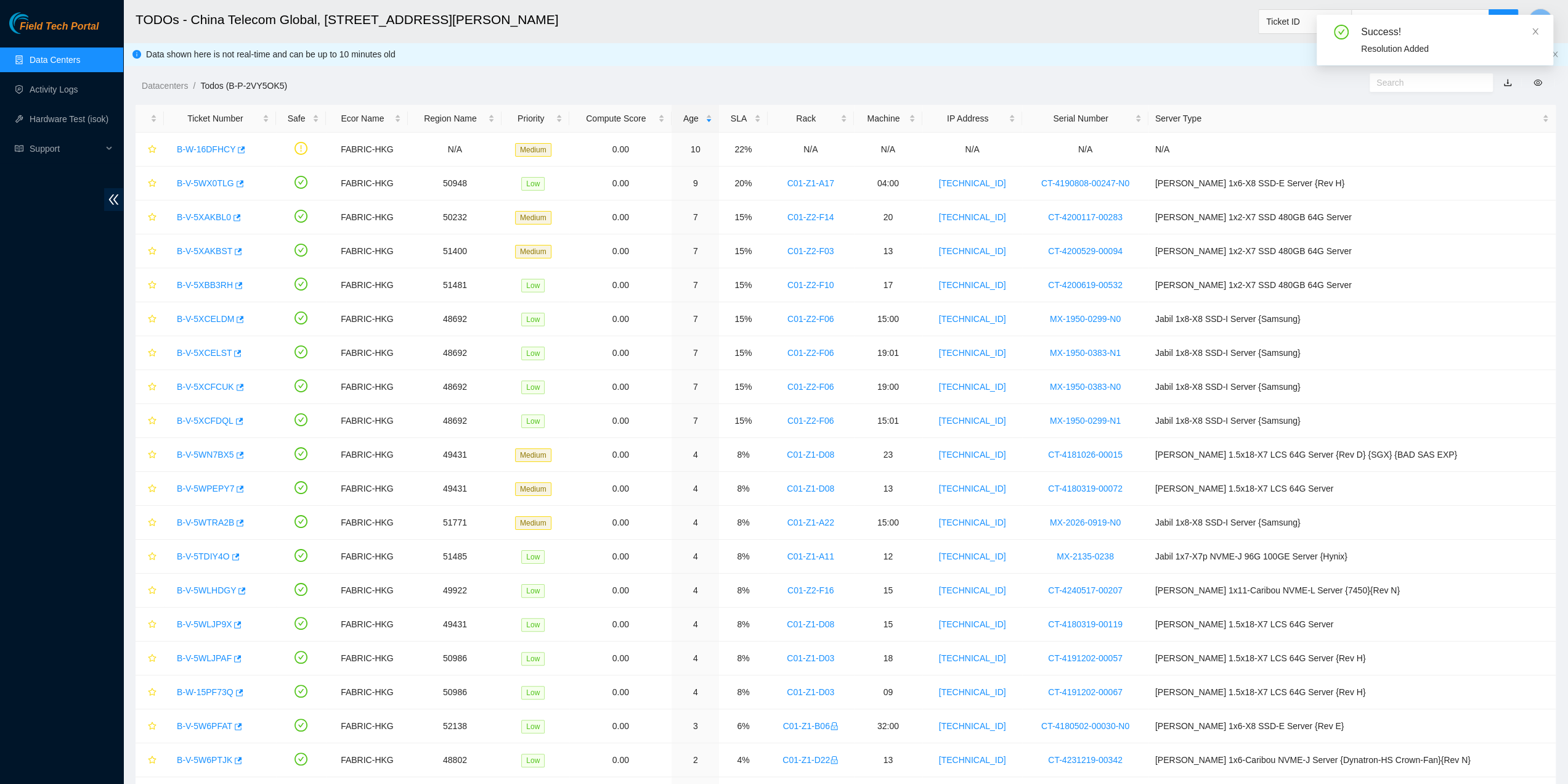
click at [25, 371] on div "Field Tech Portal Data Centers Activity Logs Hardware Test (isok) Support" at bounding box center [61, 398] width 123 height 771
click at [209, 152] on link "B-W-16DFHCY" at bounding box center [206, 148] width 59 height 9
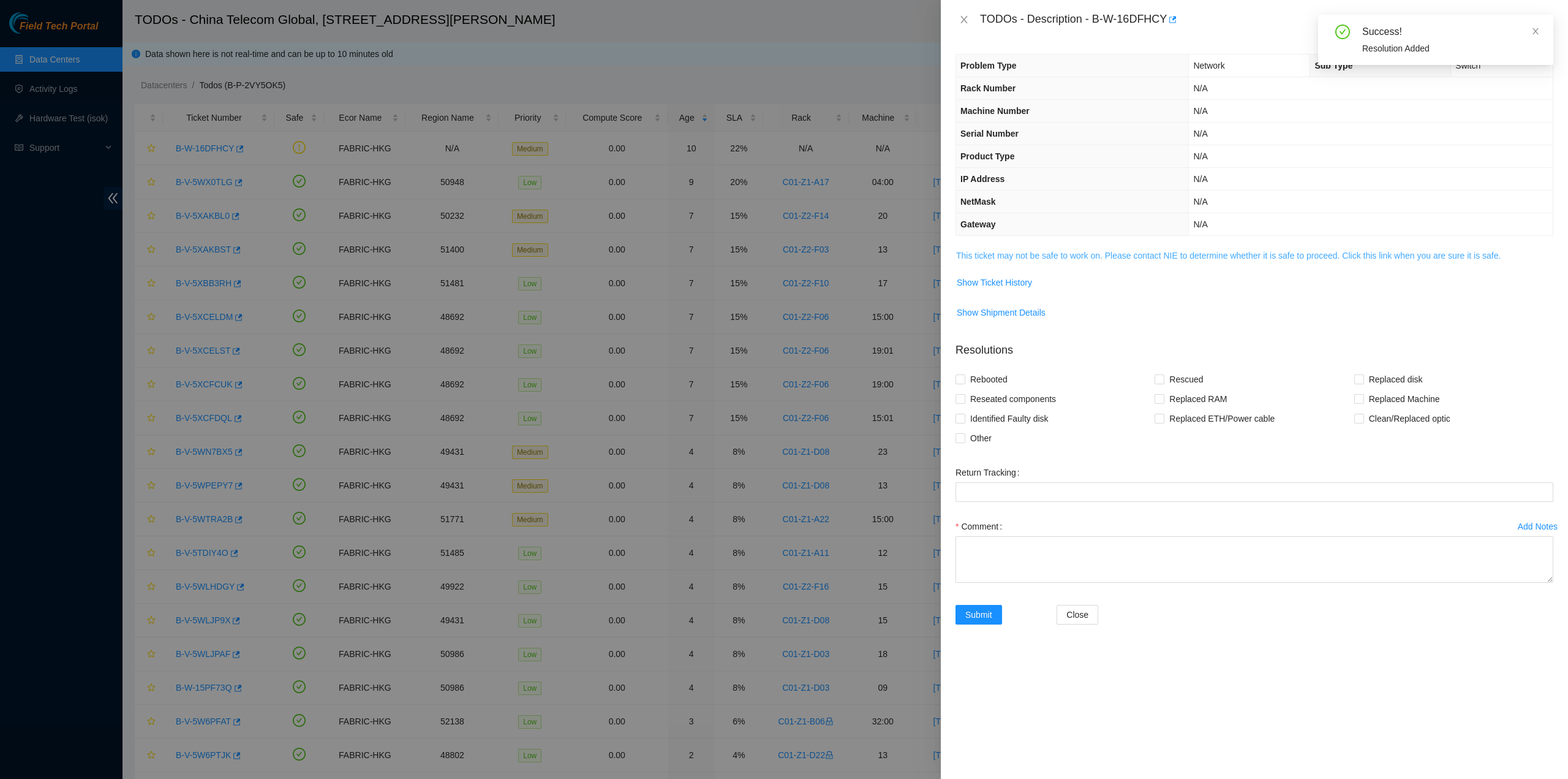
click at [1036, 255] on link "This ticket may not be safe to work on. Please contact NIE to determine whether…" at bounding box center [1229, 255] width 545 height 9
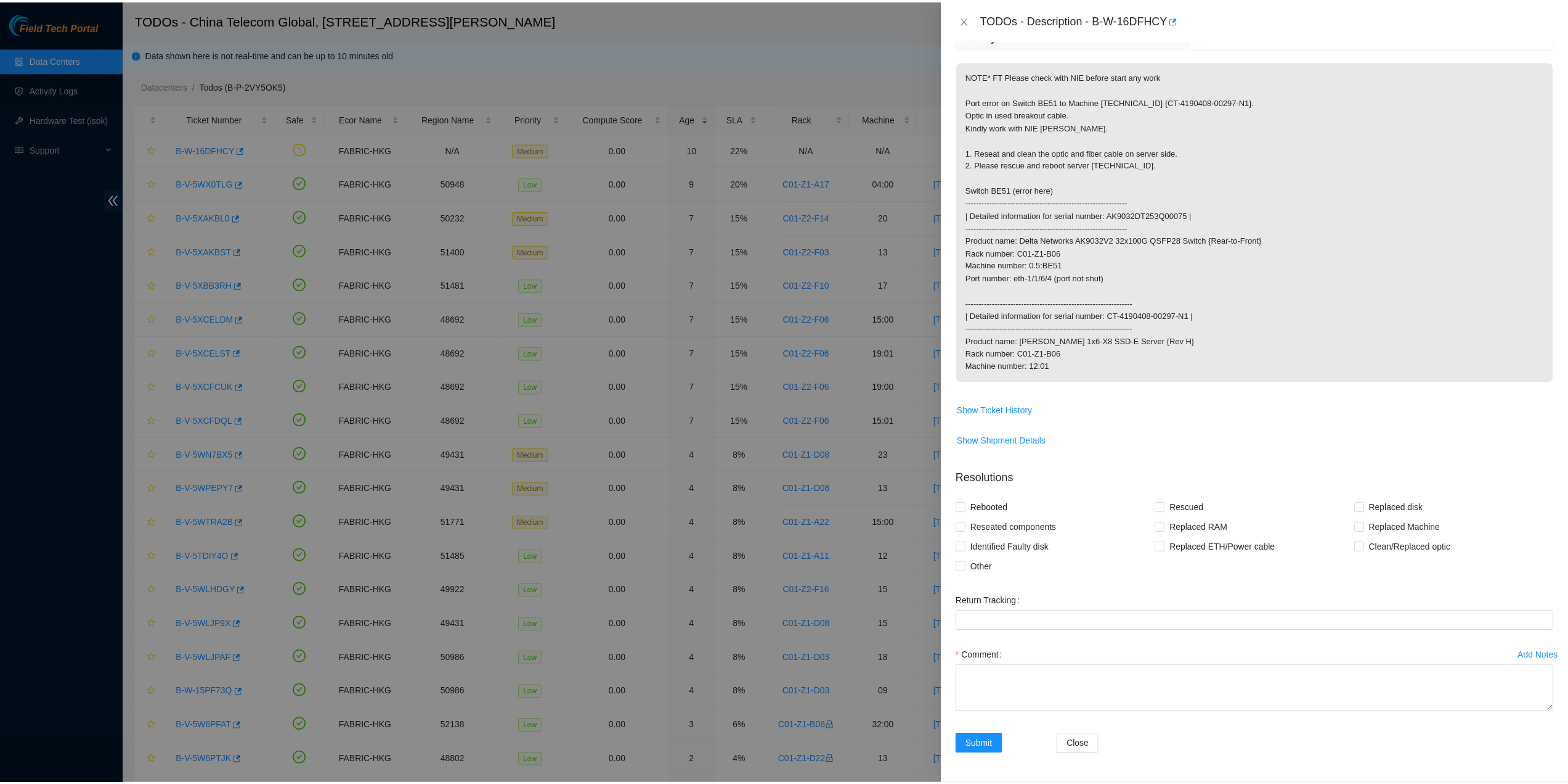
scroll to position [200, 0]
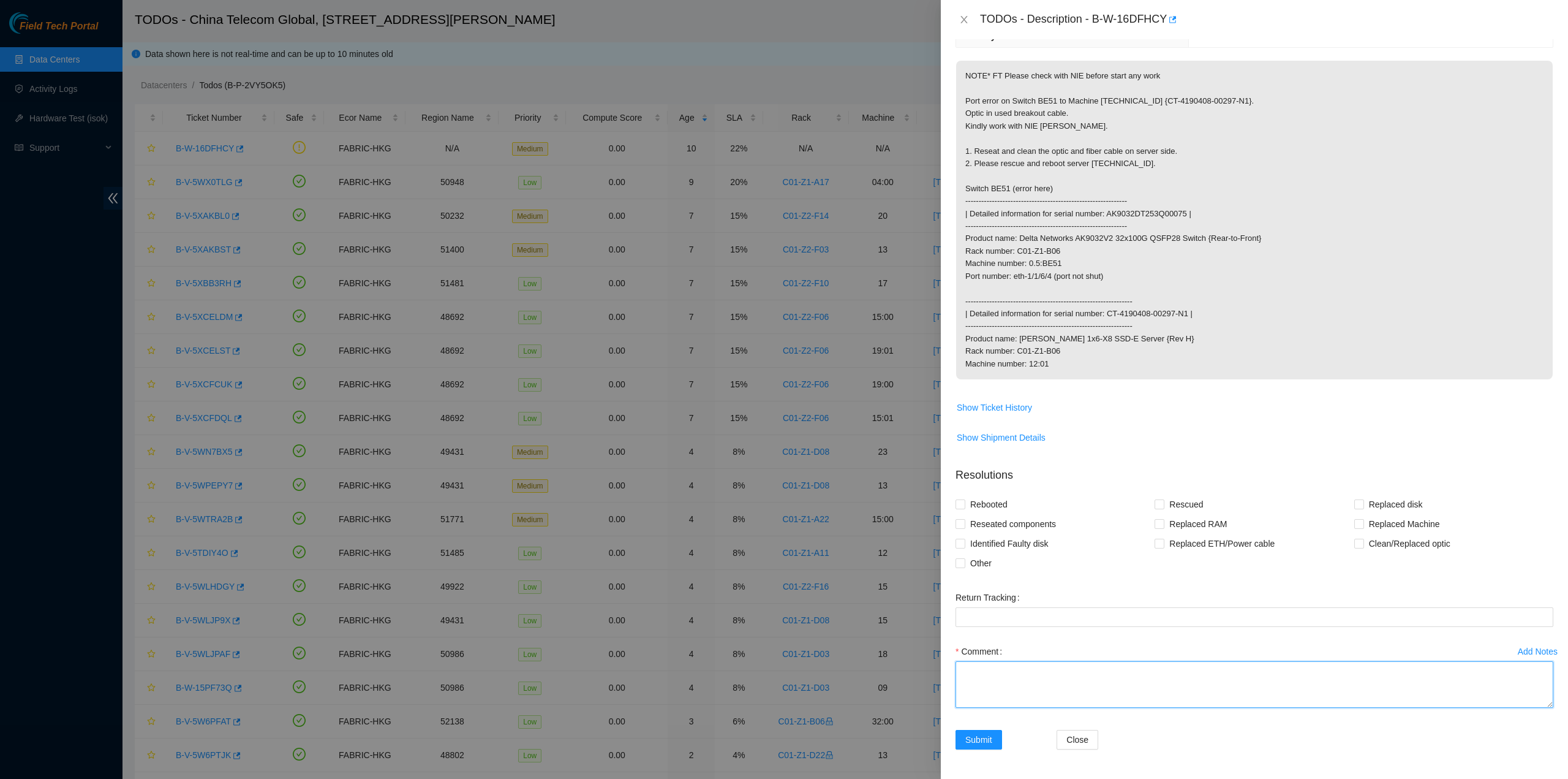
click at [1012, 677] on textarea "Comment" at bounding box center [1254, 684] width 598 height 46
paste textarea "replaced 1-4 breakout cable and confirmed no error with NIE"
type textarea "replaced 1-4 breakout cable and confirmed no error with NIE"
click at [1329, 317] on p "NOTE* FT Please check with NIE before start any work Port error on Switch BE51 …" at bounding box center [1254, 220] width 596 height 319
click at [988, 561] on span "Other" at bounding box center [981, 563] width 31 height 20
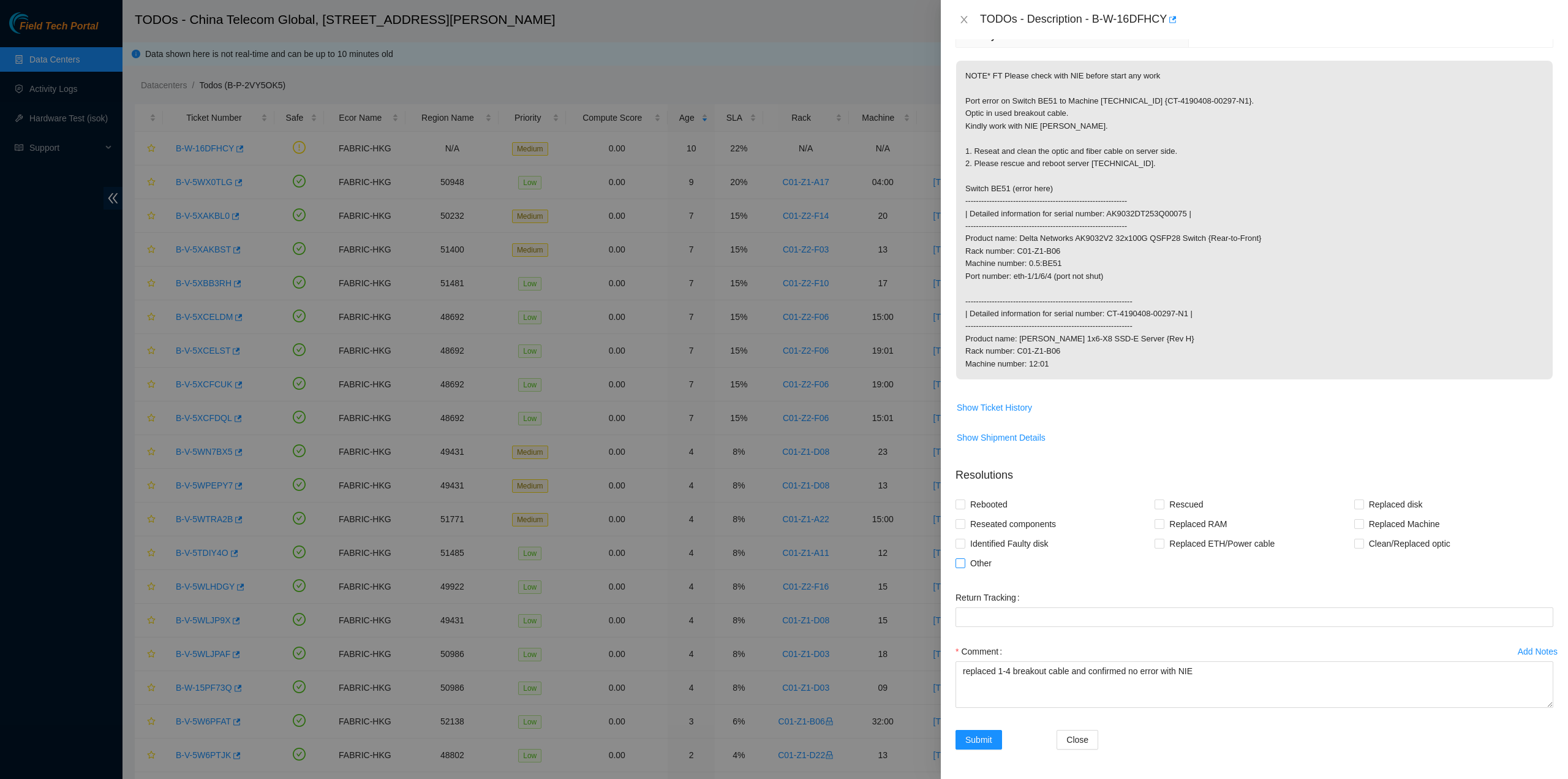
click at [964, 561] on input "Other" at bounding box center [960, 562] width 9 height 9
checkbox input "true"
click at [990, 740] on span "Submit" at bounding box center [979, 740] width 27 height 14
drag, startPoint x: 1094, startPoint y: 21, endPoint x: 1164, endPoint y: 29, distance: 70.5
click at [1164, 29] on div "TODOs - Description - B-W-16DFHCY" at bounding box center [1266, 19] width 573 height 20
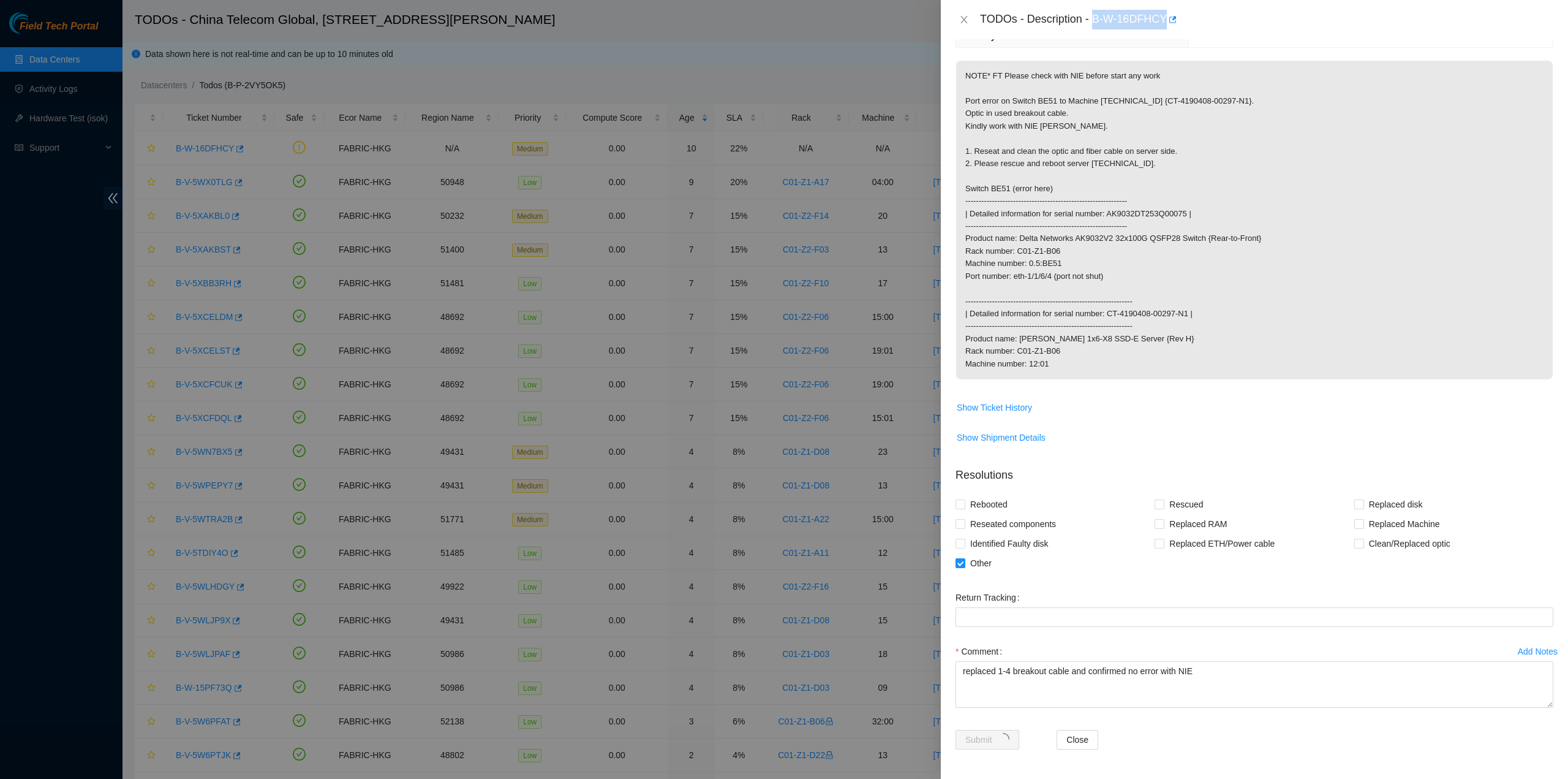
copy div "B-W-16DFHCY"
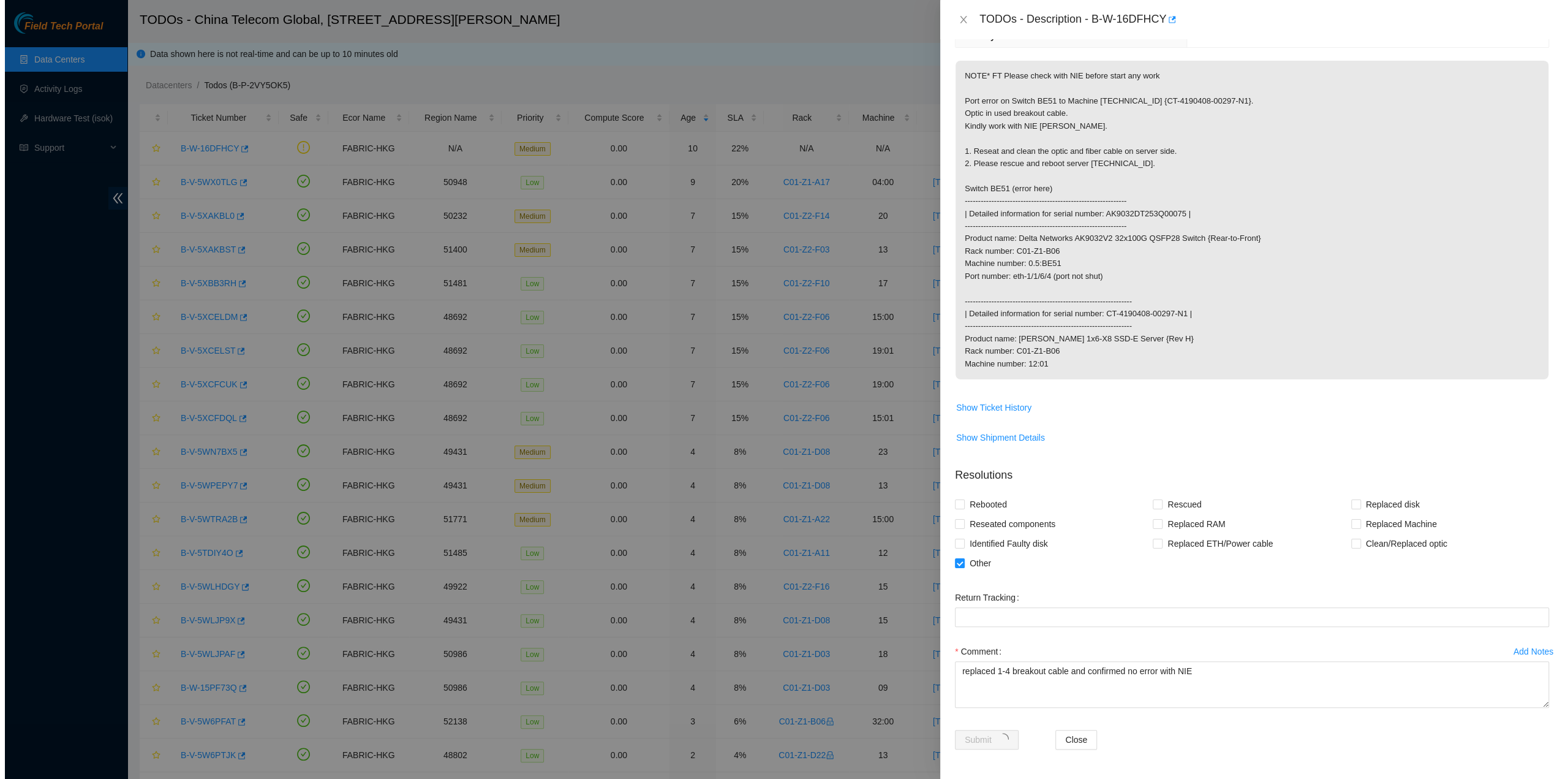
scroll to position [0, 0]
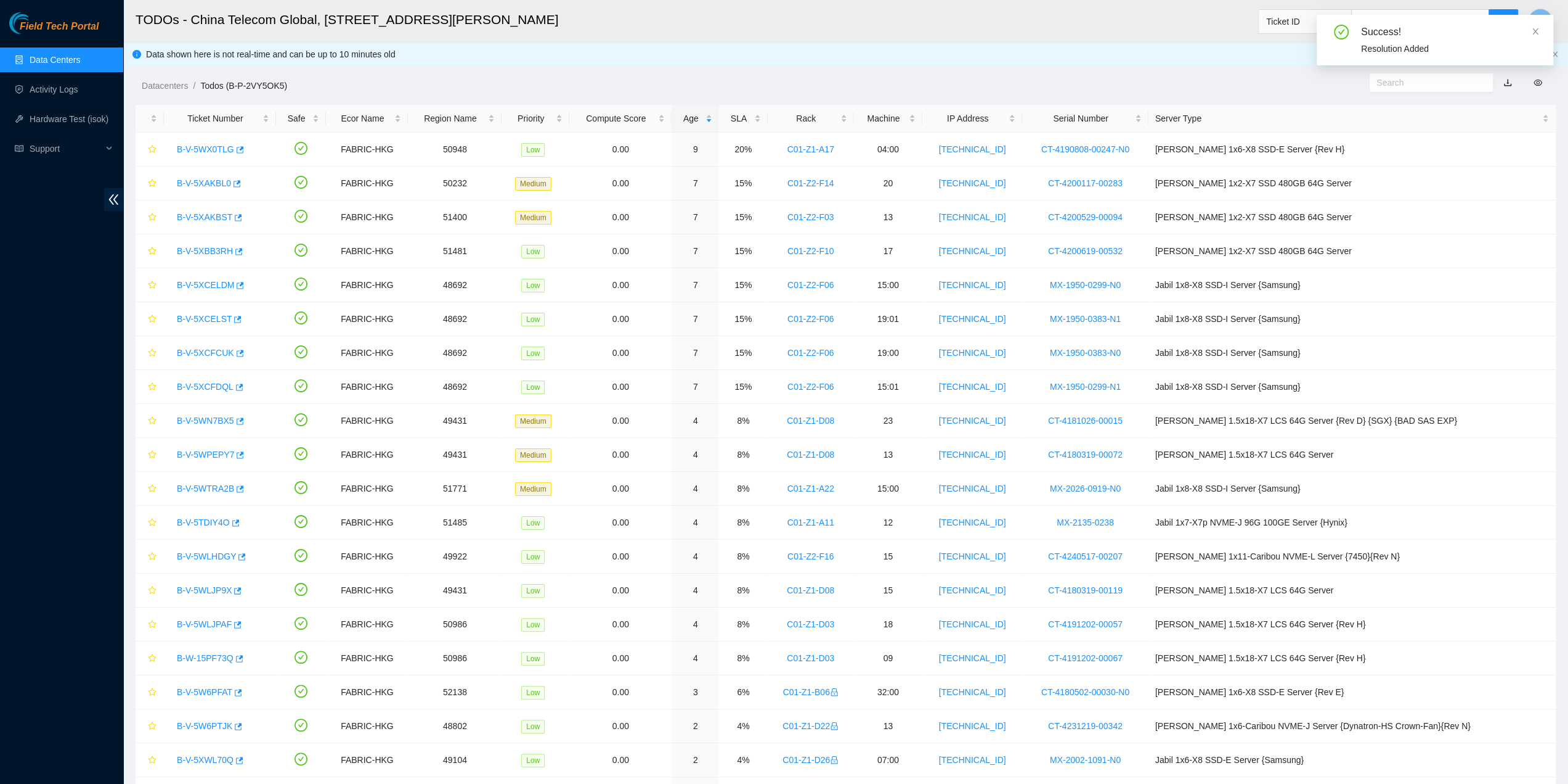
drag, startPoint x: 1534, startPoint y: 28, endPoint x: 1546, endPoint y: 35, distance: 13.9
click at [1534, 29] on icon "close" at bounding box center [1535, 31] width 9 height 9
click at [73, 93] on link "Activity Logs" at bounding box center [53, 89] width 48 height 9
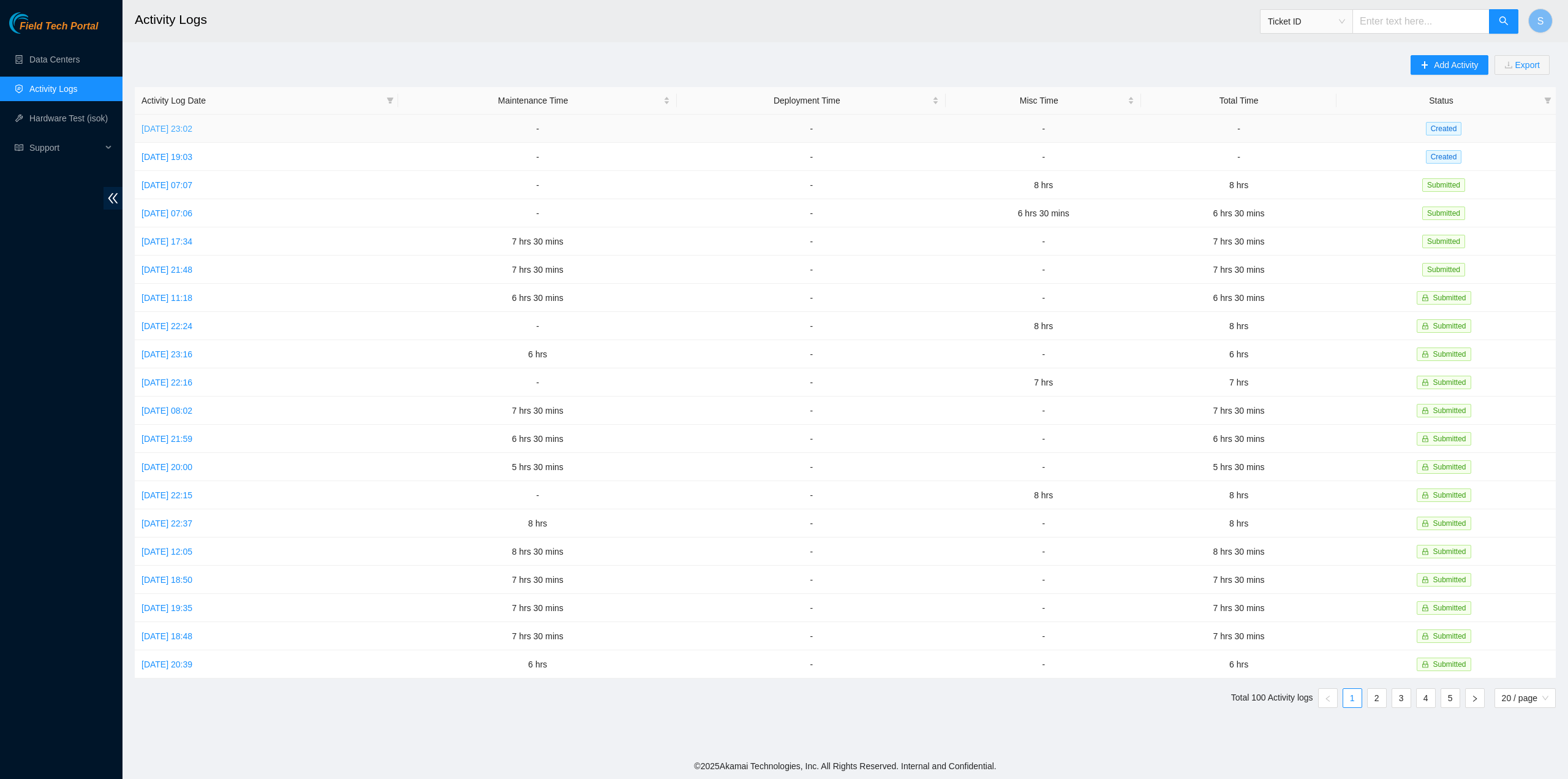
click at [192, 130] on link "[DATE] 23:02" at bounding box center [166, 128] width 51 height 9
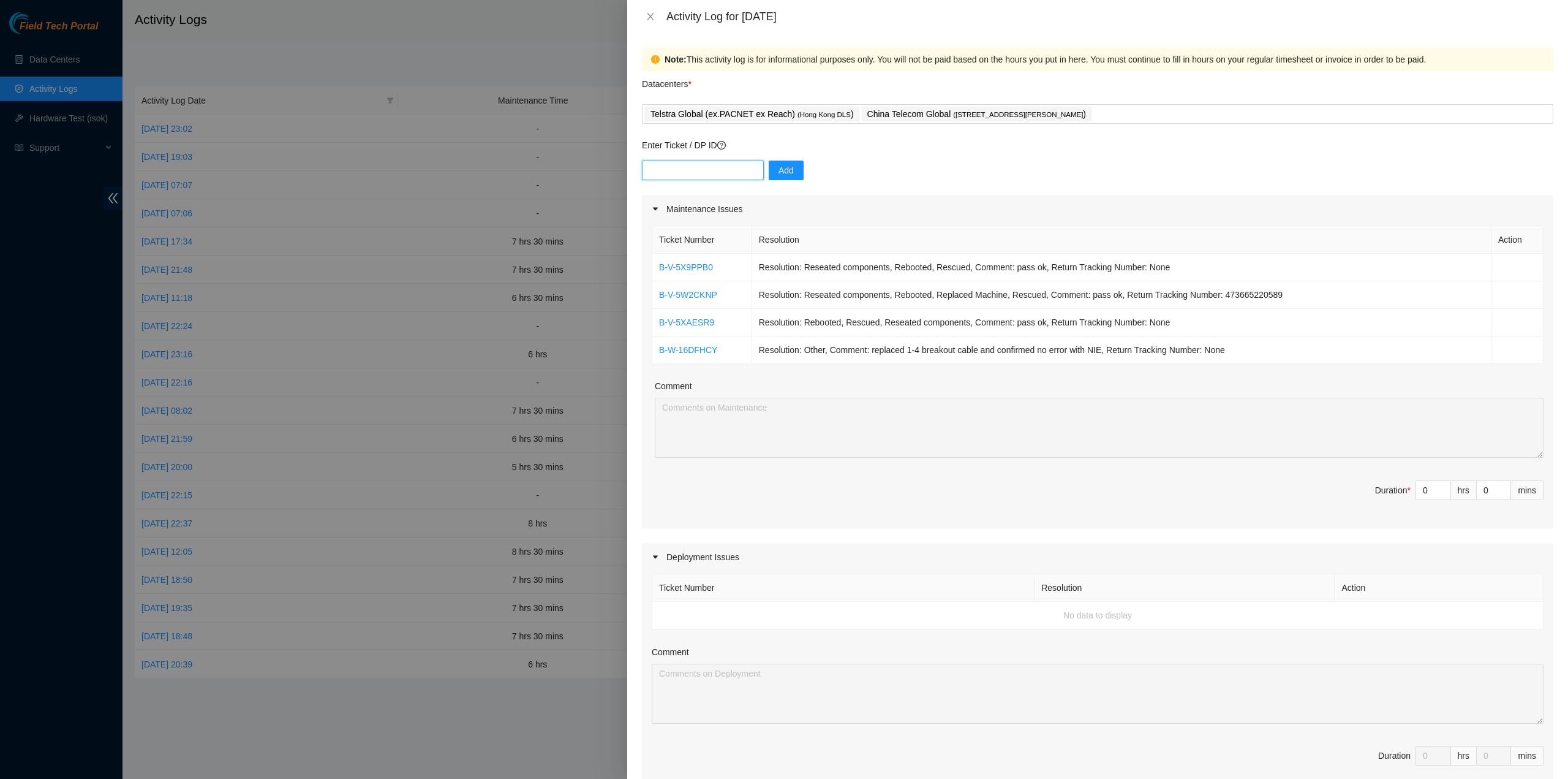
click at [681, 164] on input "text" at bounding box center [703, 170] width 122 height 20
paste input "B-V-5WX0TLG"
type input "B-V-5WX0TLG"
click at [779, 169] on span "Add" at bounding box center [787, 171] width 15 height 14
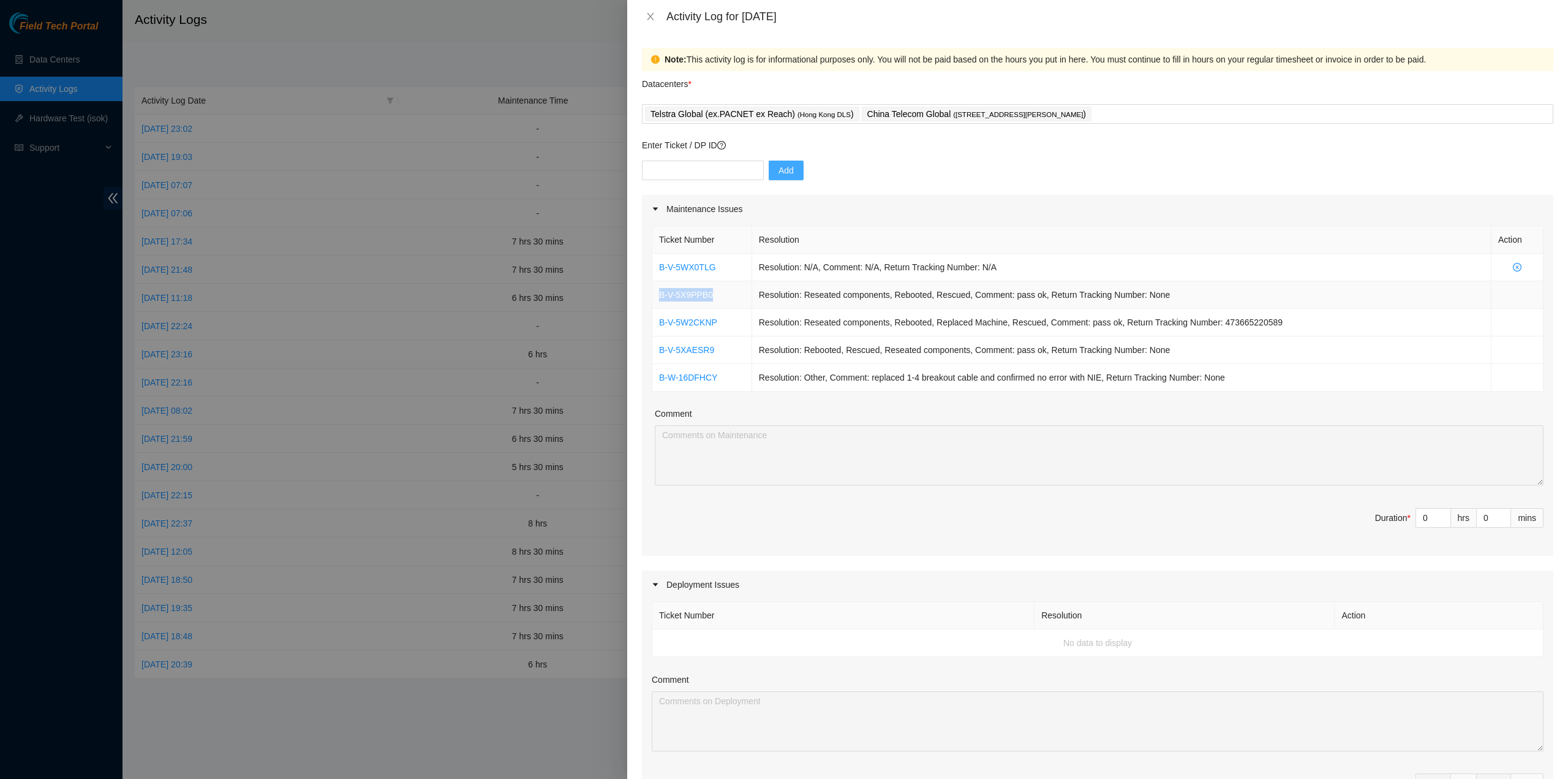
drag, startPoint x: 721, startPoint y: 293, endPoint x: 655, endPoint y: 293, distance: 66.0
click at [655, 293] on td "B-V-5X9PPB0" at bounding box center [702, 295] width 100 height 27
copy link "B-V-5X9PPB0"
click at [696, 171] on input "text" at bounding box center [703, 170] width 122 height 20
paste input "B-V-5W6PFAT"
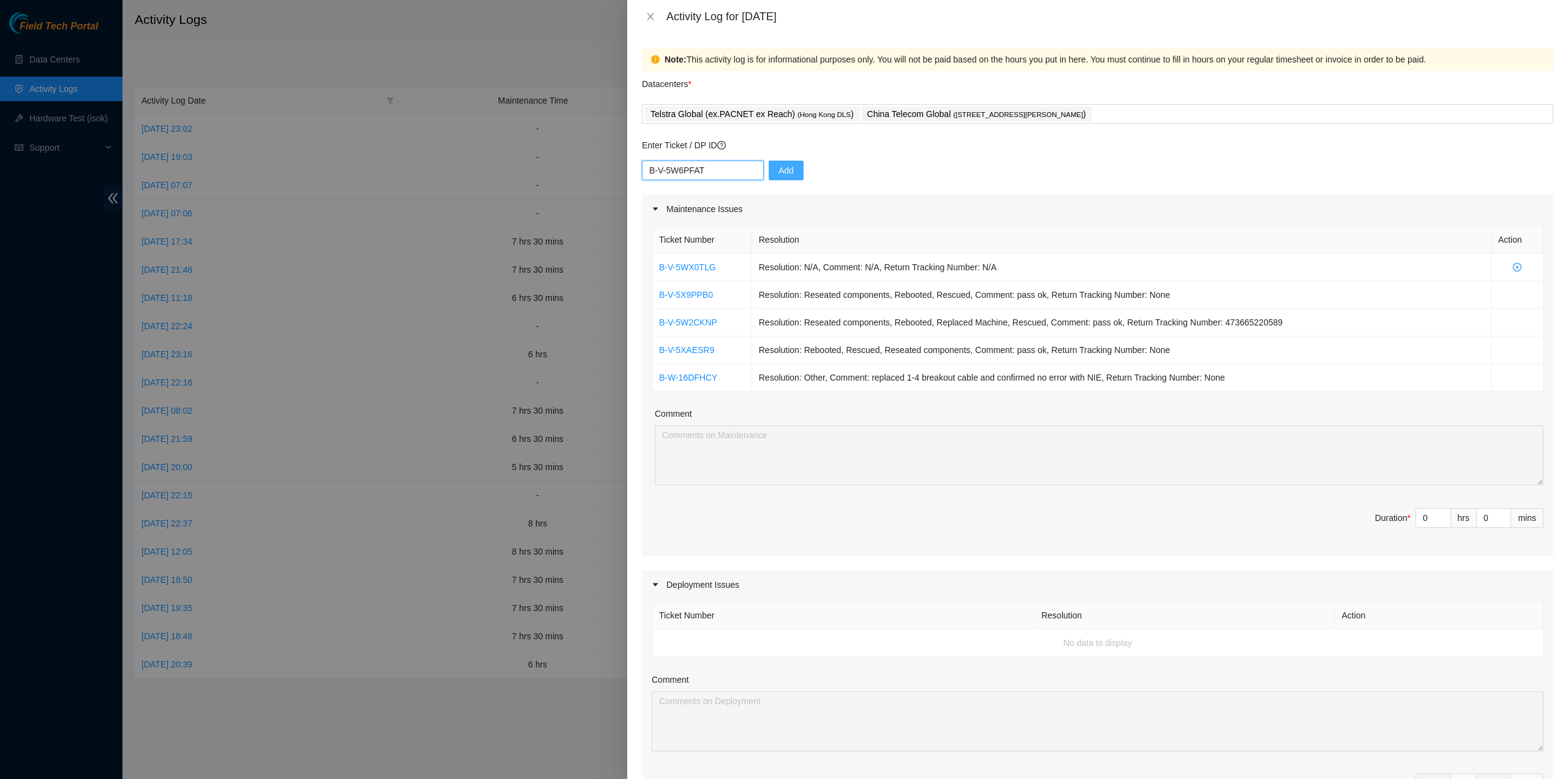
type input "B-V-5W6PFAT"
click at [769, 177] on button "Add" at bounding box center [786, 170] width 35 height 20
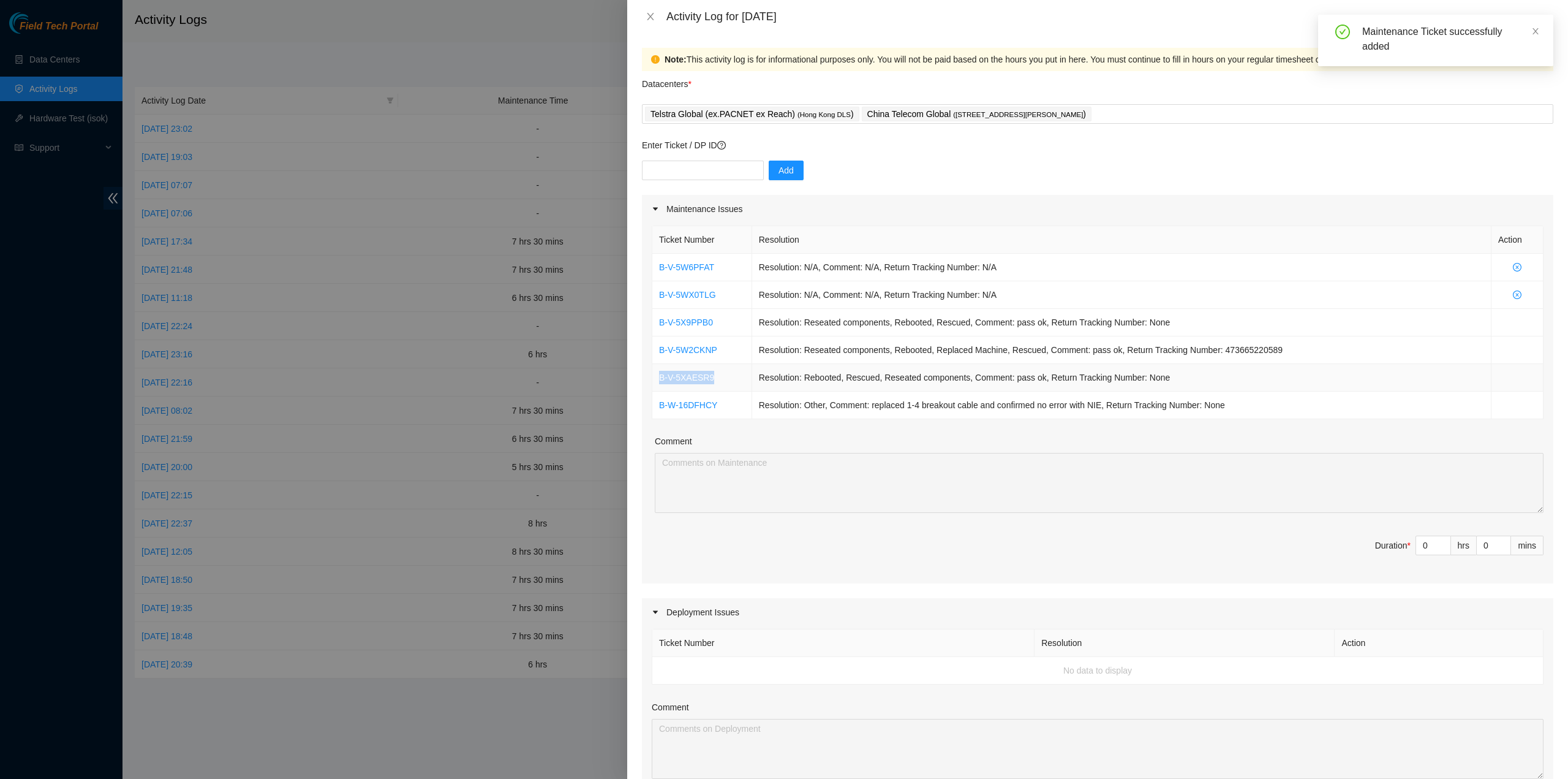
drag, startPoint x: 718, startPoint y: 379, endPoint x: 660, endPoint y: 373, distance: 58.3
click at [659, 373] on td "B-V-5XAESR9" at bounding box center [702, 378] width 100 height 27
copy link "B-V-5XAESR9"
click at [706, 170] on input "text" at bounding box center [703, 170] width 122 height 20
paste input "B-V-5XAESR9"
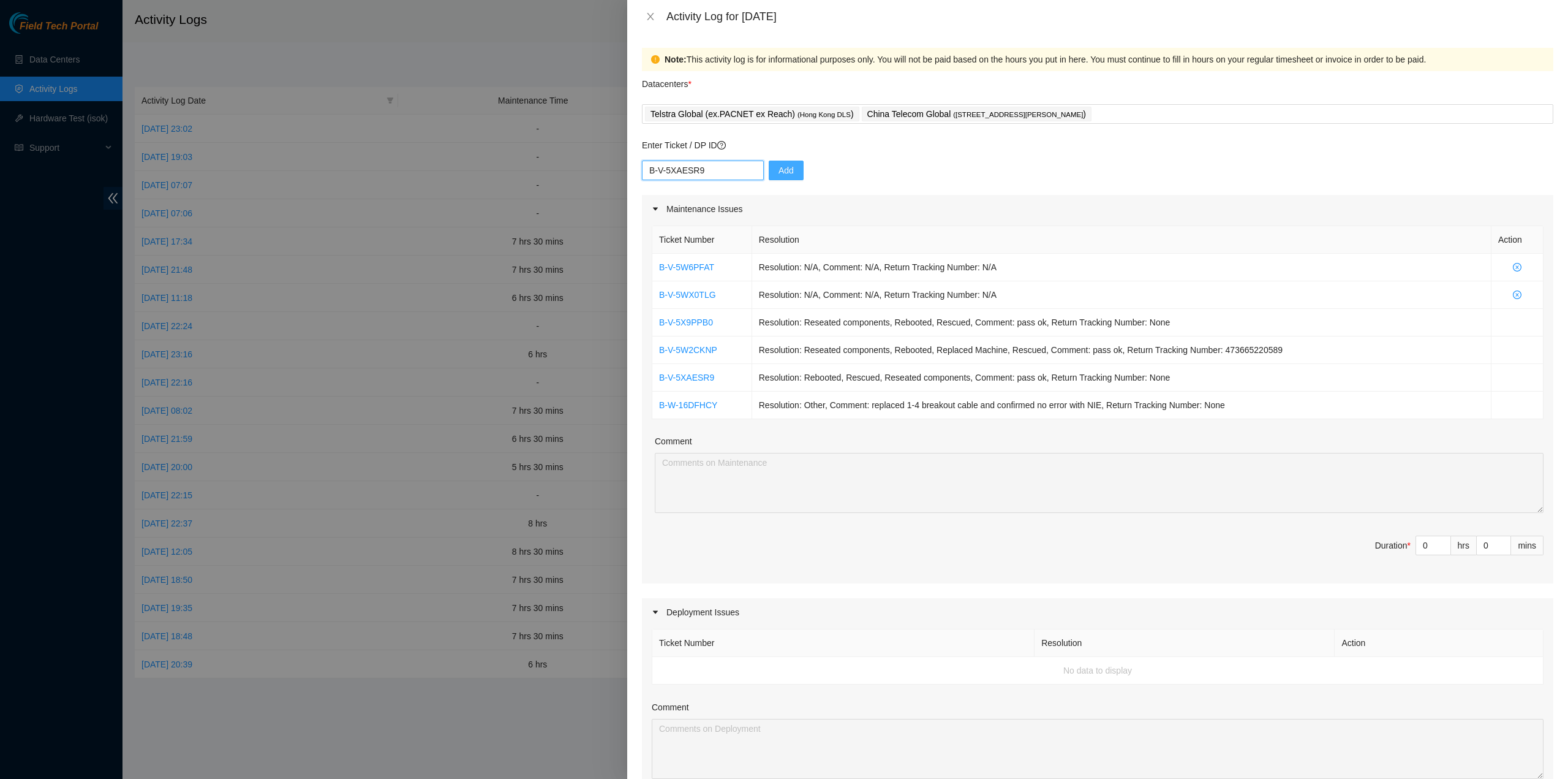
type input "B-V-5XAESR9"
click at [779, 165] on span "Add" at bounding box center [787, 171] width 15 height 14
click at [695, 169] on input "text" at bounding box center [703, 170] width 122 height 20
paste input "B-V-5WX0TLG"
type input "B-V-5WX0TLG"
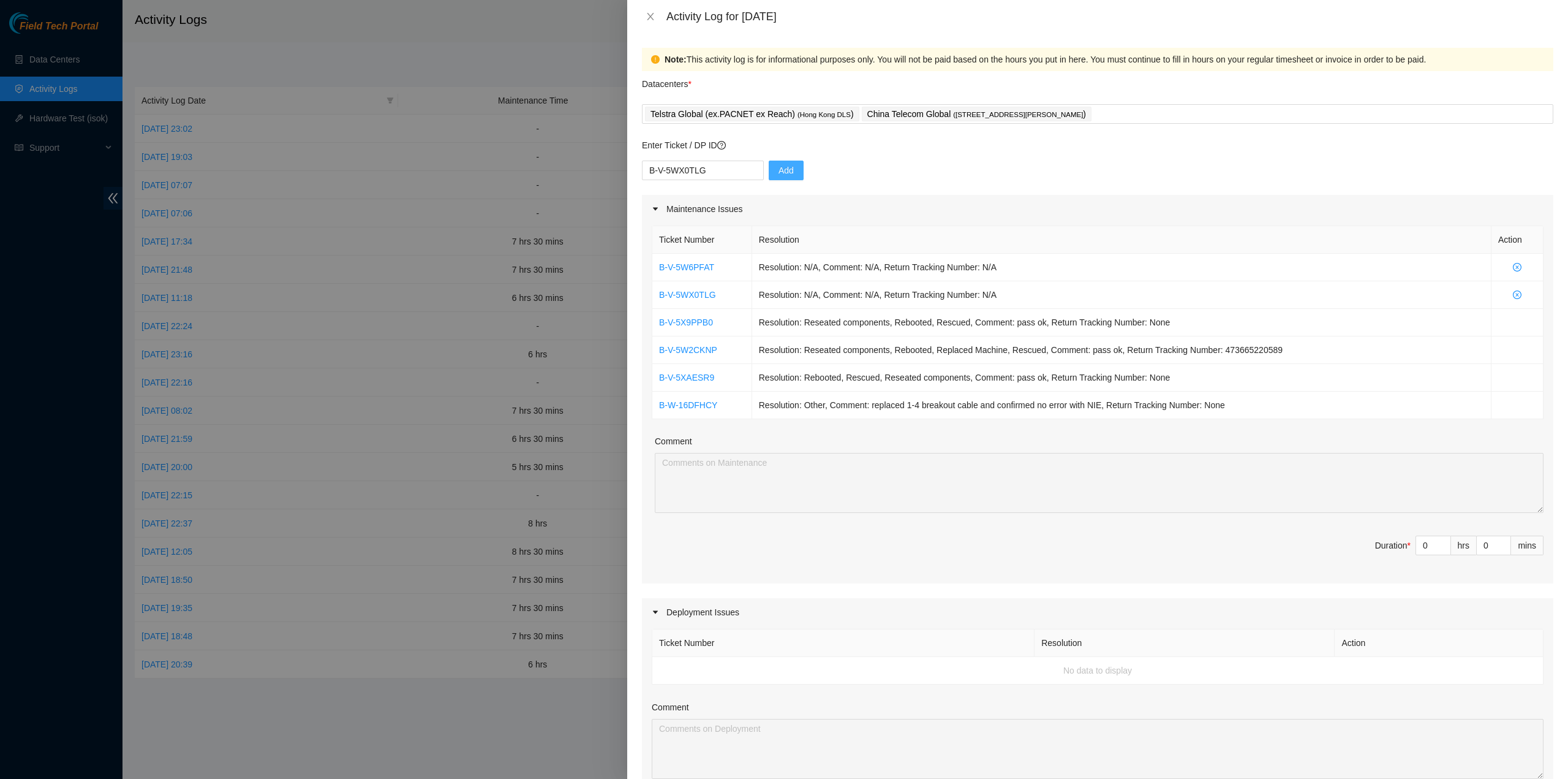
click at [781, 169] on span "Add" at bounding box center [787, 171] width 15 height 14
drag, startPoint x: 1262, startPoint y: 418, endPoint x: 1258, endPoint y: 410, distance: 8.9
click at [1260, 416] on div "Ticket Number Resolution Action B-V-5W6PFAT Resolution: N/A, Comment: N/A, Retu…" at bounding box center [1098, 403] width 912 height 360
click at [677, 231] on th "Ticket Number" at bounding box center [702, 240] width 100 height 27
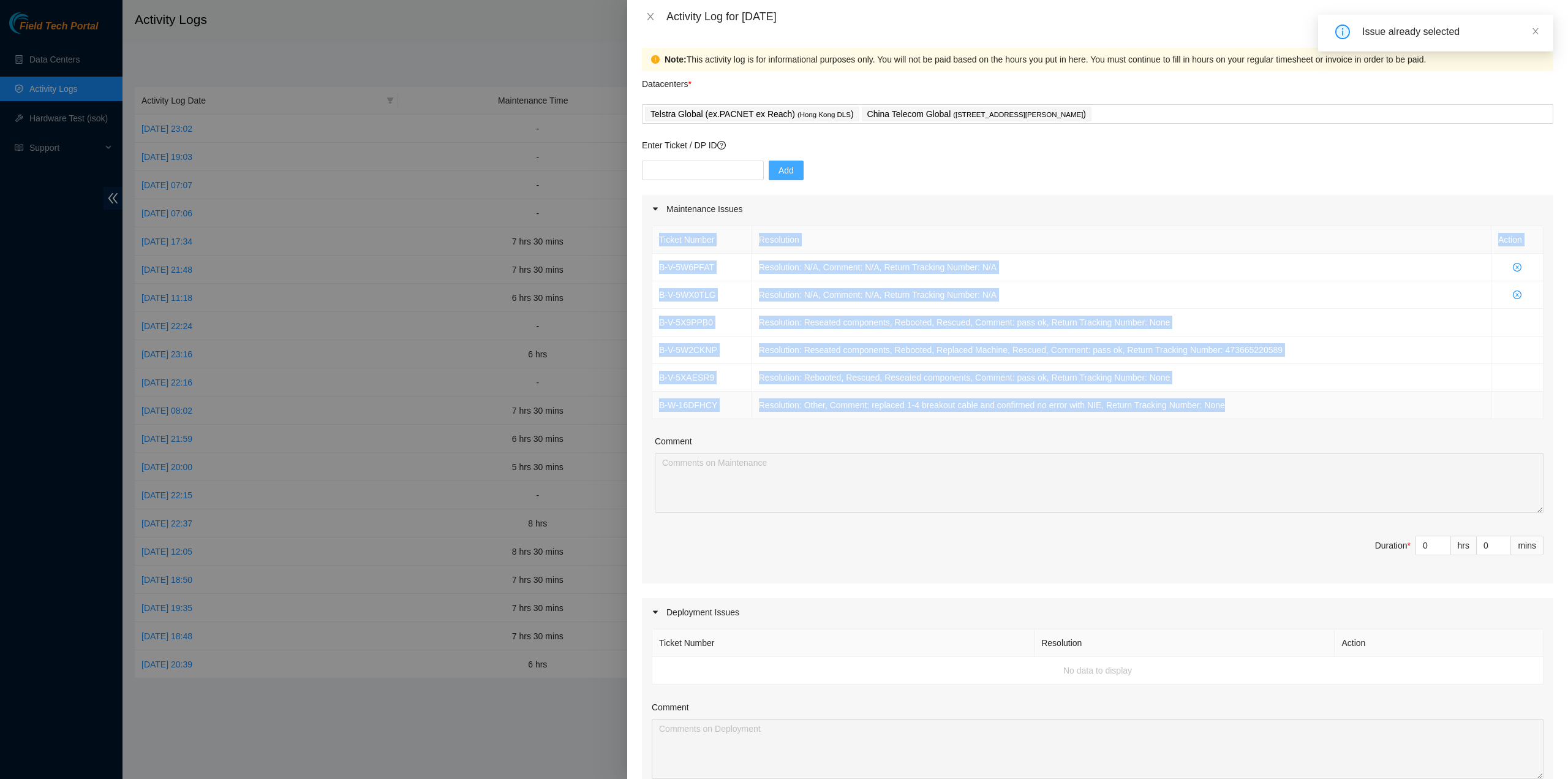
drag, startPoint x: 665, startPoint y: 240, endPoint x: 1227, endPoint y: 406, distance: 586.0
click at [1225, 405] on table "Ticket Number Resolution Action B-V-5W6PFAT Resolution: N/A, Comment: N/A, Retu…" at bounding box center [1098, 322] width 891 height 194
copy table "Ticket Number Resolution Action B-V-5W6PFAT Resolution: N/A, Comment: N/A, Retu…"
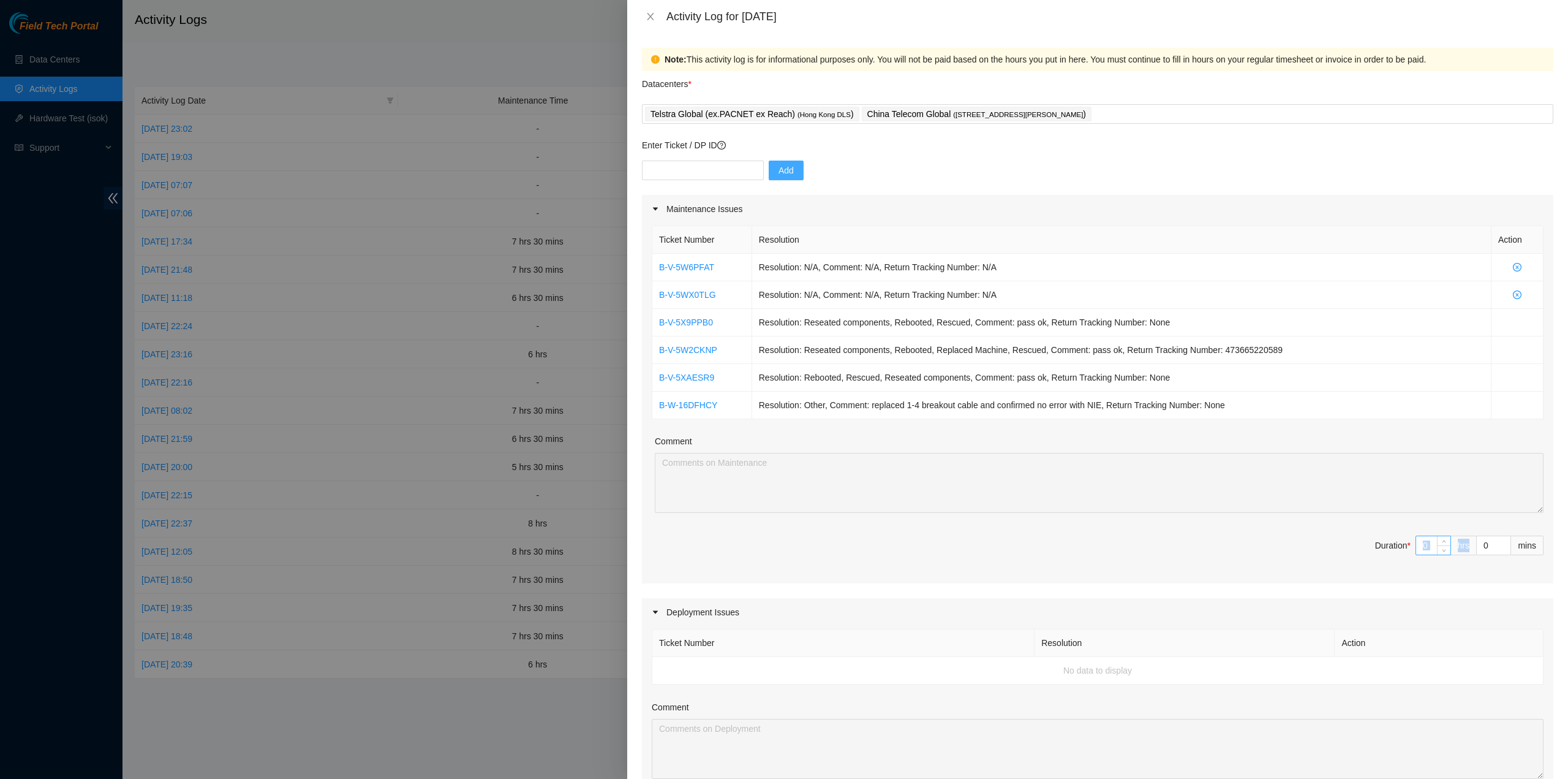
drag, startPoint x: 1425, startPoint y: 557, endPoint x: 1423, endPoint y: 548, distance: 9.2
click at [1423, 548] on span "Duration * 0 hrs 0 mins" at bounding box center [1098, 553] width 892 height 34
drag, startPoint x: 1423, startPoint y: 548, endPoint x: 1394, endPoint y: 542, distance: 29.6
click at [1394, 542] on span "Duration * 0 hrs 0 mins" at bounding box center [1098, 553] width 892 height 34
type input "7"
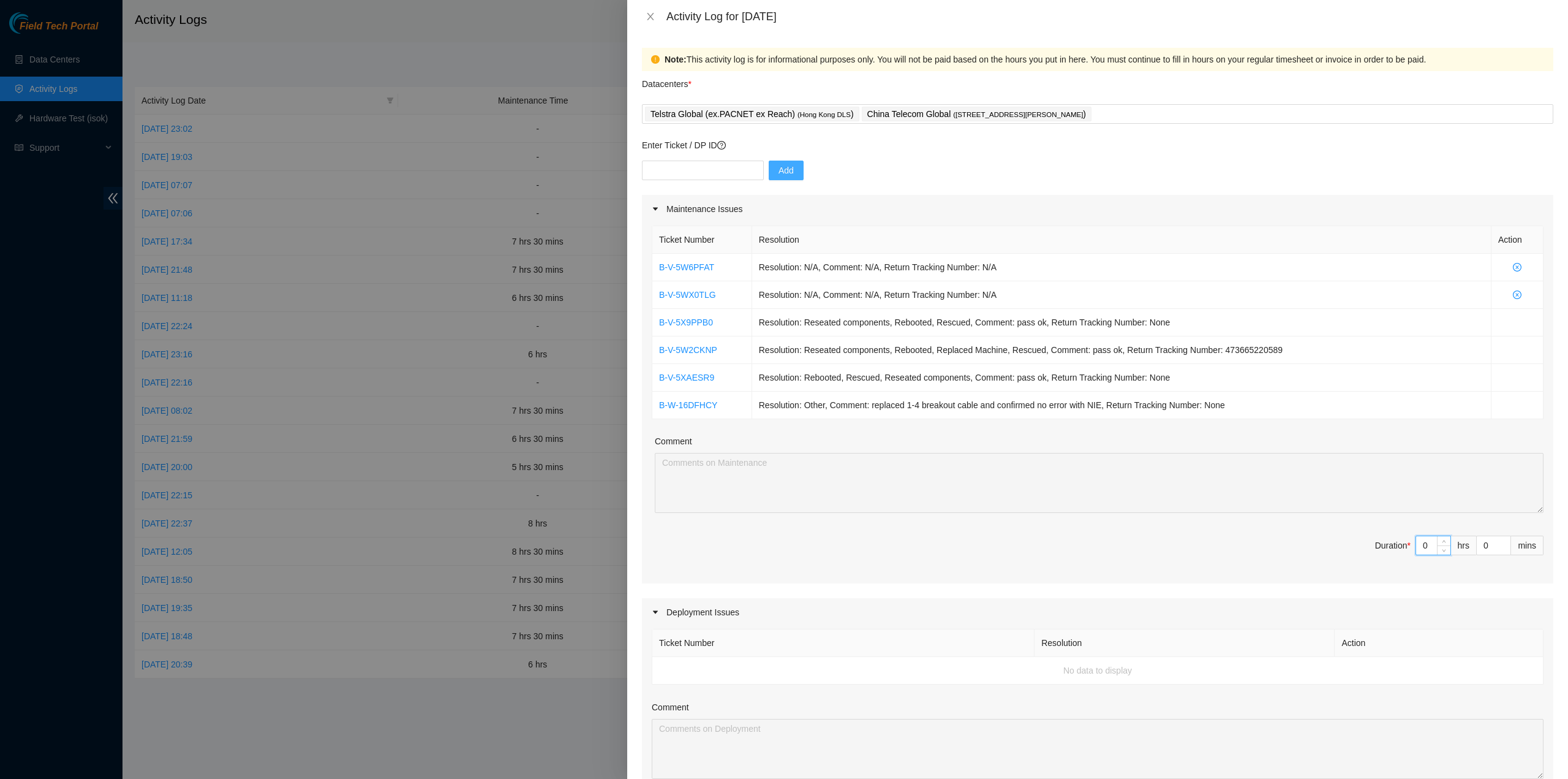
type input "7"
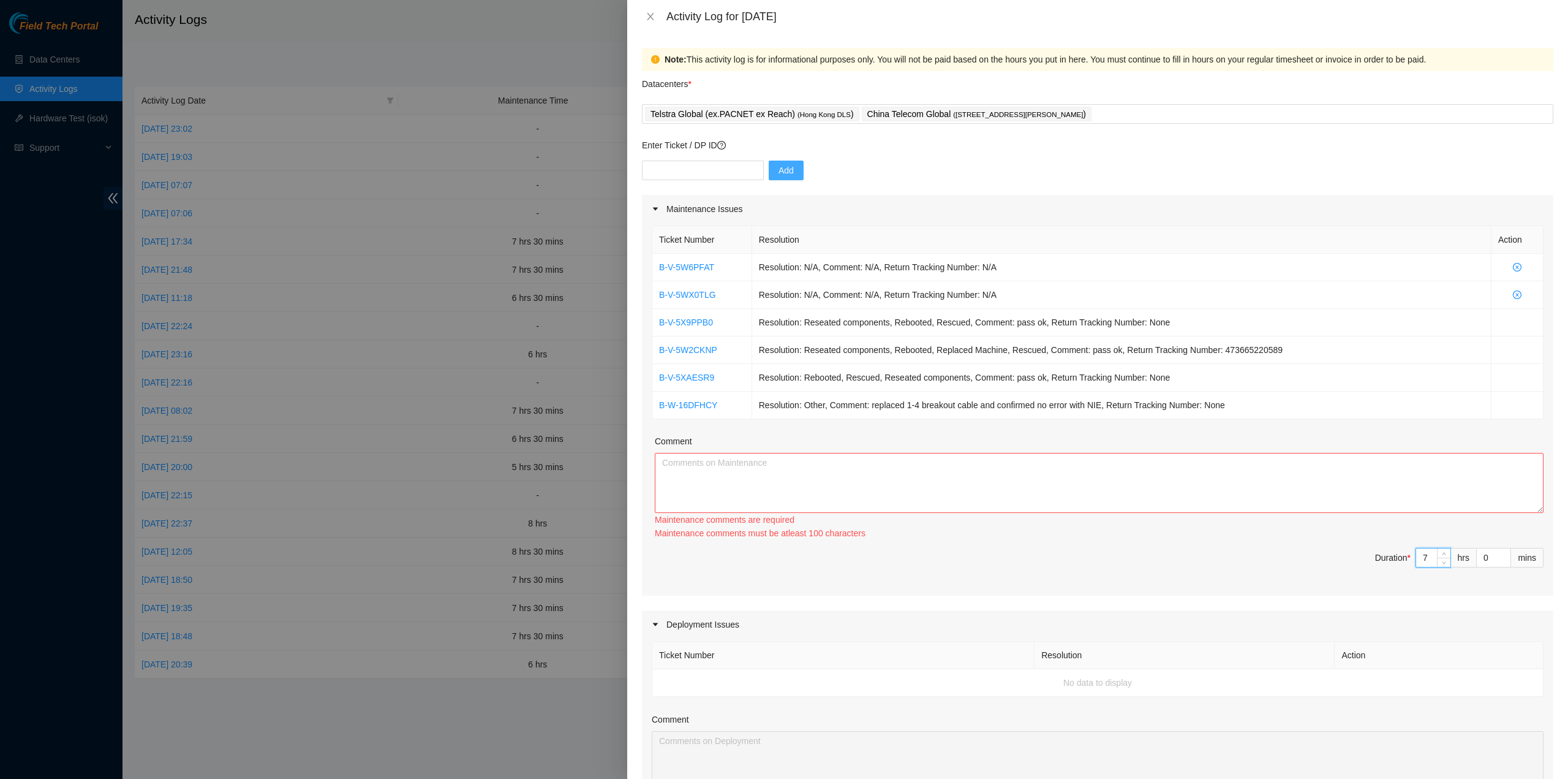
type input "7"
type input "3"
type input "30"
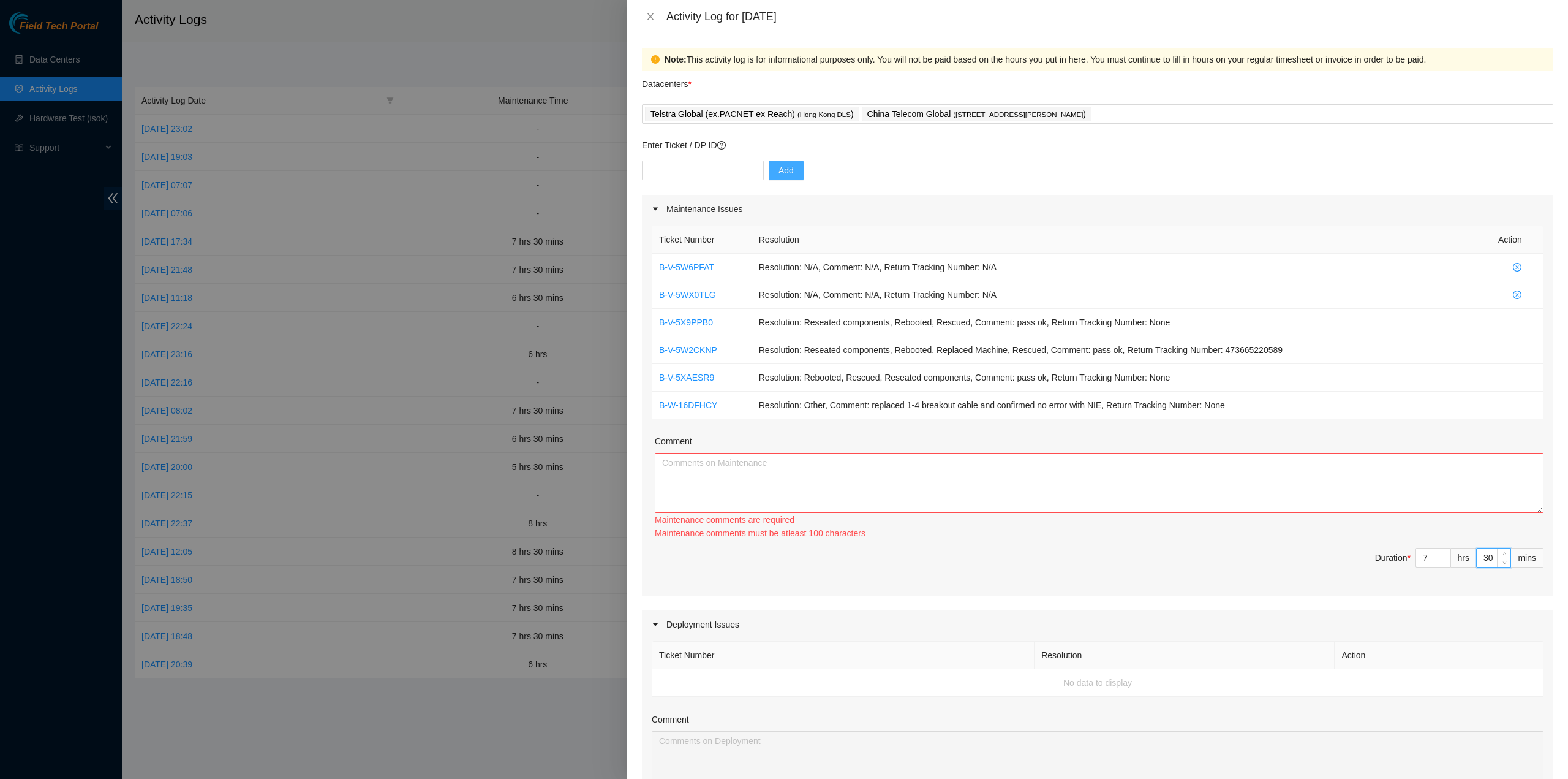
type input "30"
click at [1056, 487] on textarea "Comment" at bounding box center [1098, 482] width 889 height 60
paste textarea "Ticket Number Resolution Action B-V-5W6PFAT Resolution: N/A, Comment: N/A, Retu…"
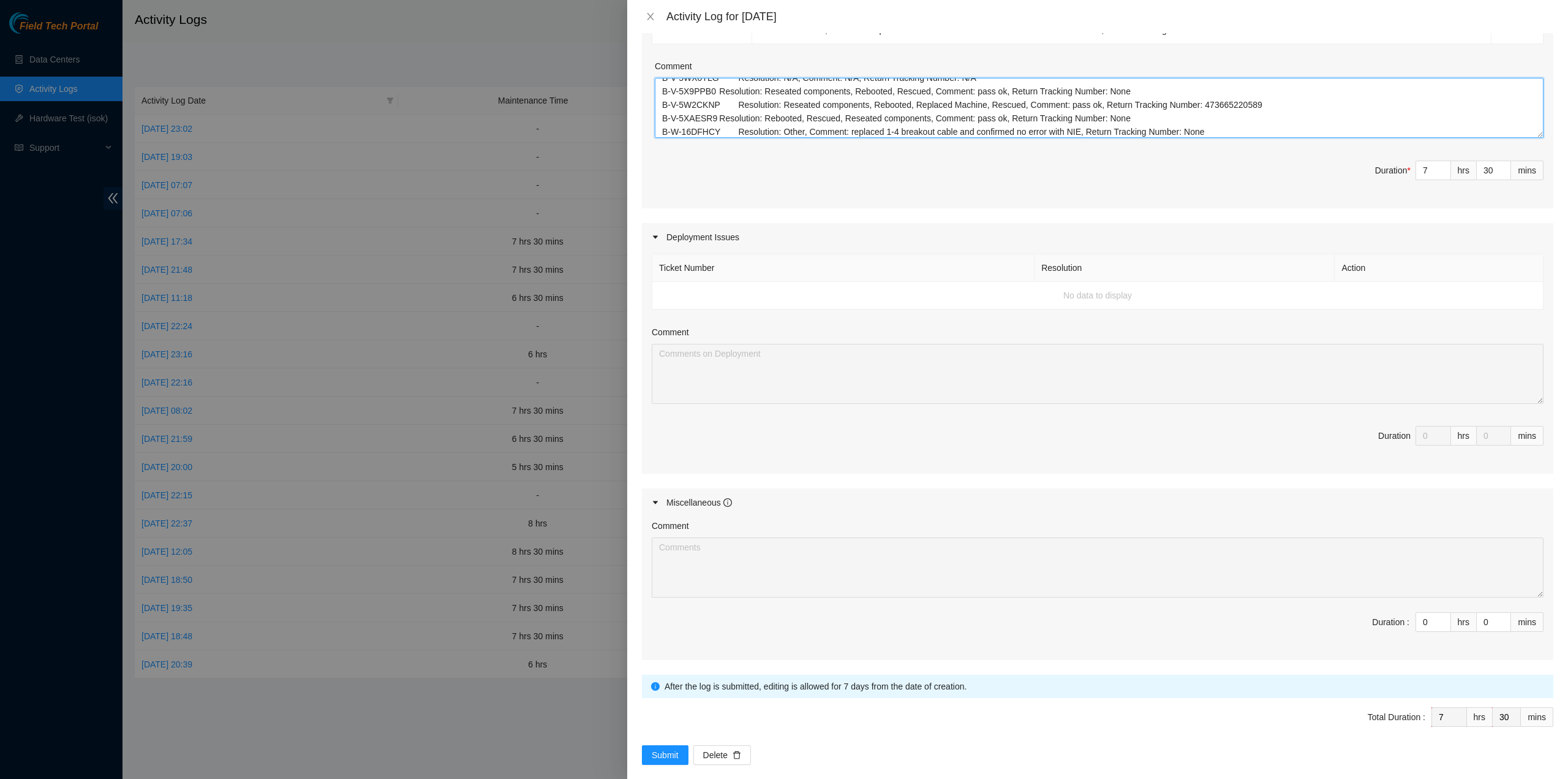
scroll to position [385, 0]
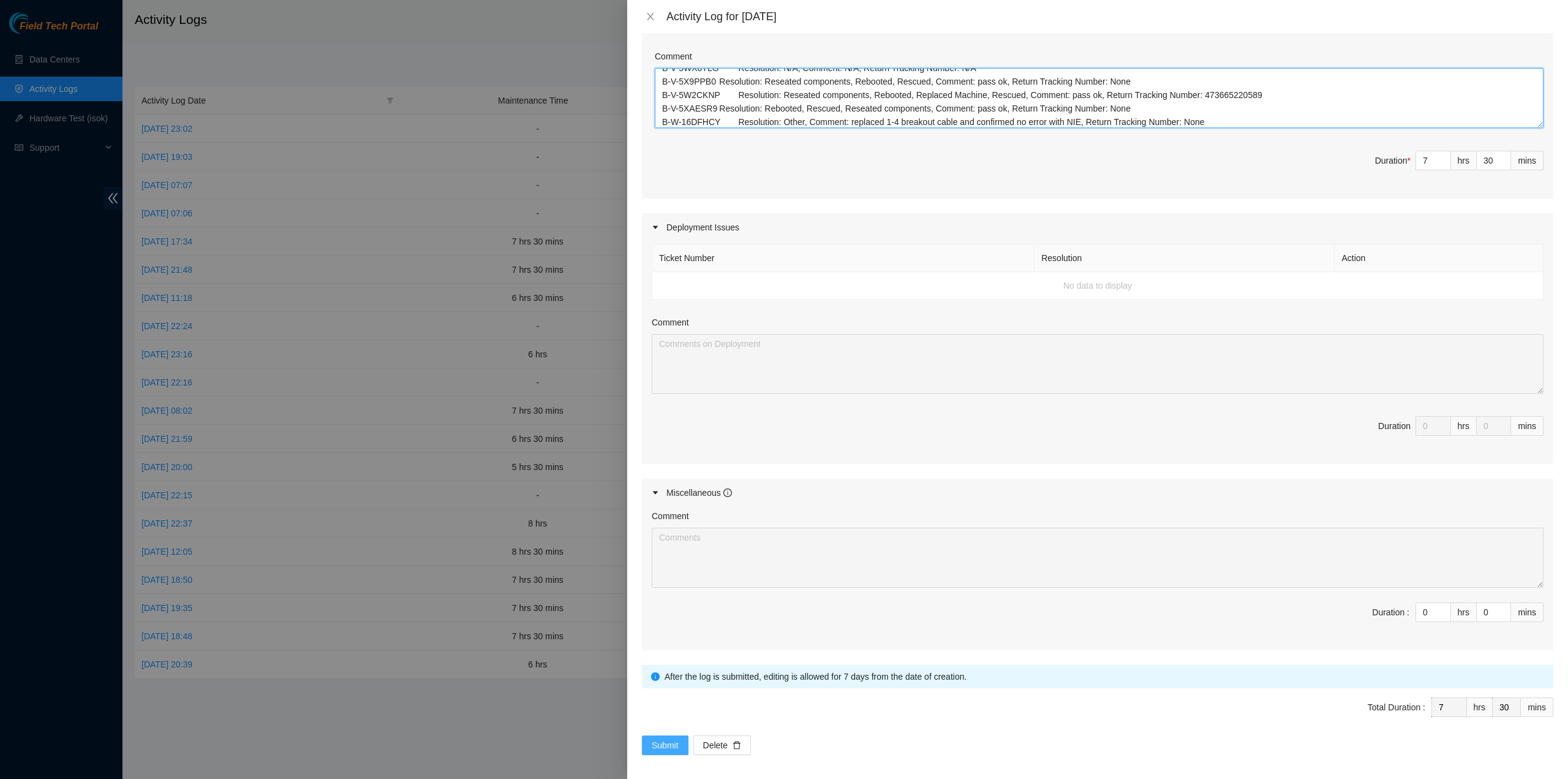
type textarea "Ticket Number Resolution Action B-V-5W6PFAT Resolution: N/A, Comment: N/A, Retu…"
click at [662, 735] on button "Submit" at bounding box center [665, 745] width 46 height 20
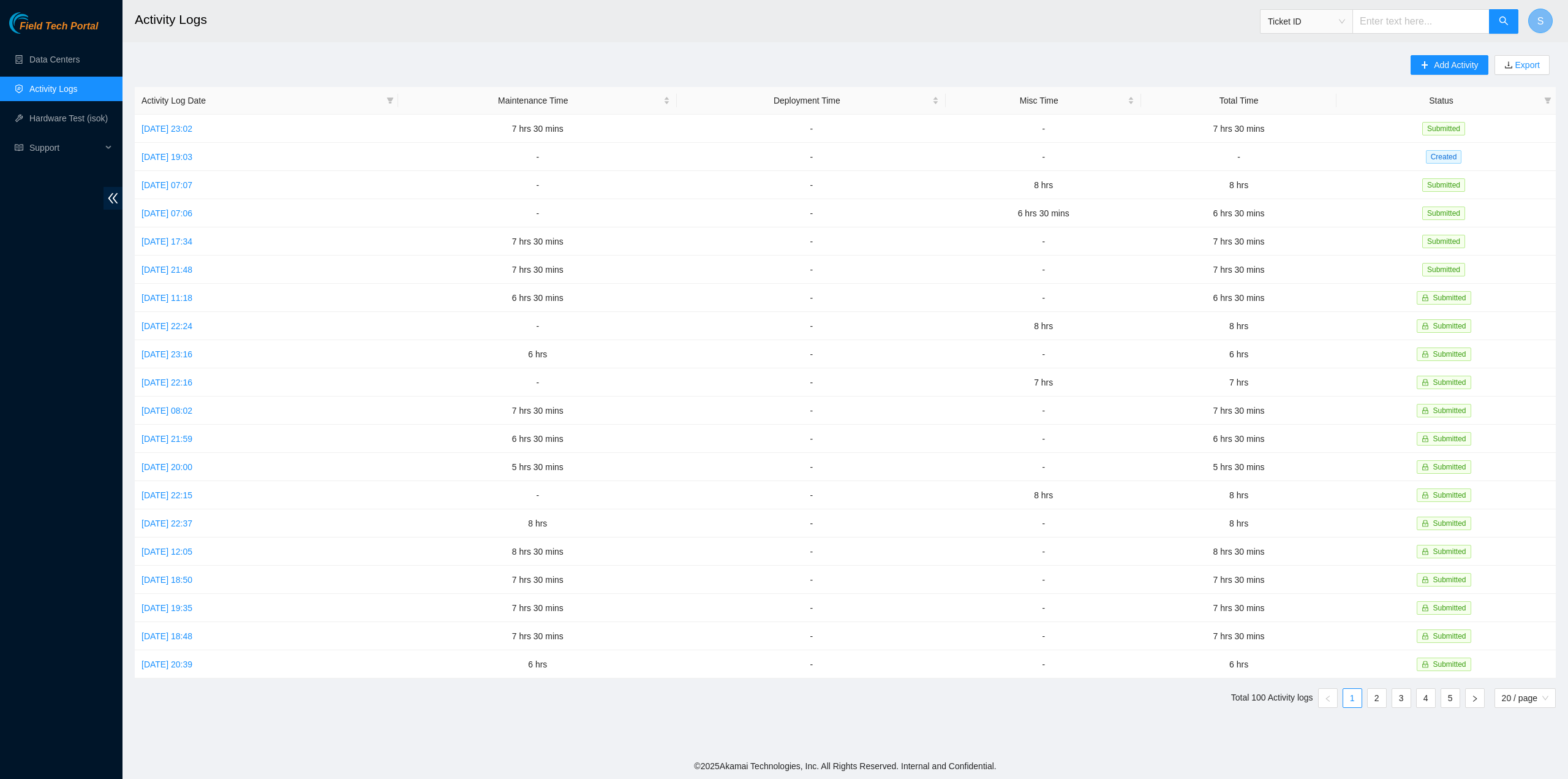
click at [1537, 20] on button "S" at bounding box center [1541, 21] width 25 height 25
click at [1469, 112] on link "Logout" at bounding box center [1455, 108] width 27 height 9
